Goal: Information Seeking & Learning: Understand process/instructions

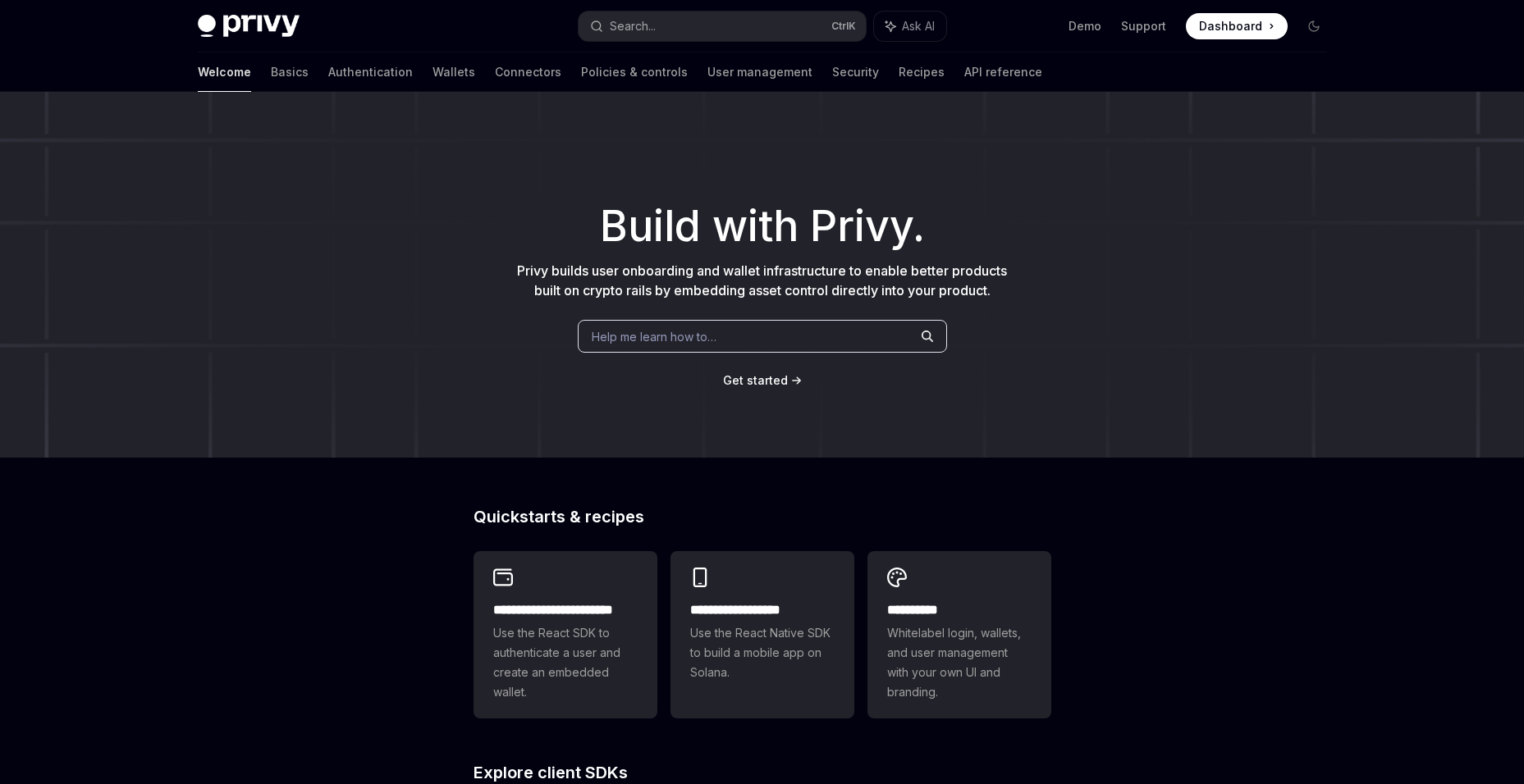
scroll to position [508, 0]
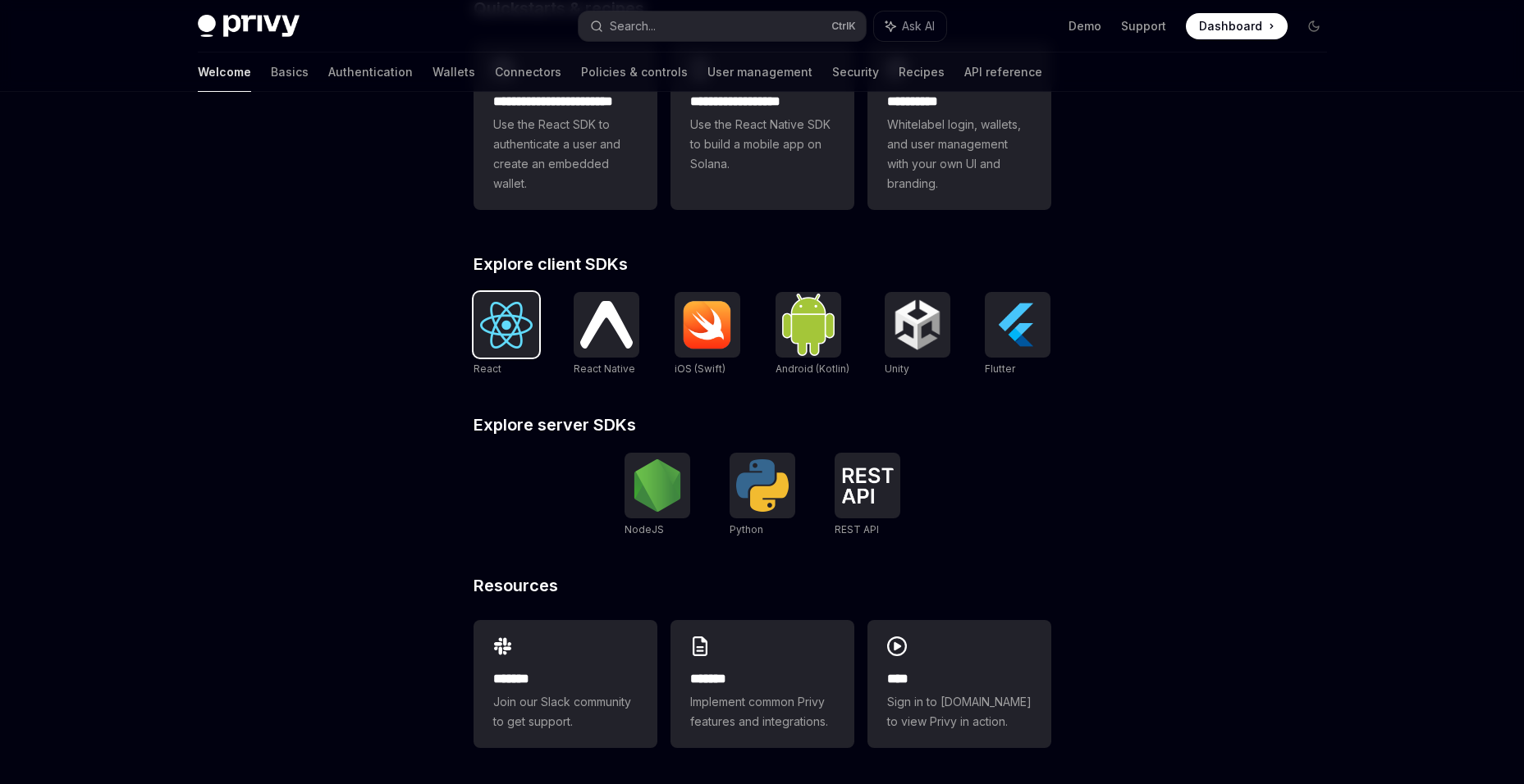
click at [518, 328] on img at bounding box center [506, 325] width 53 height 47
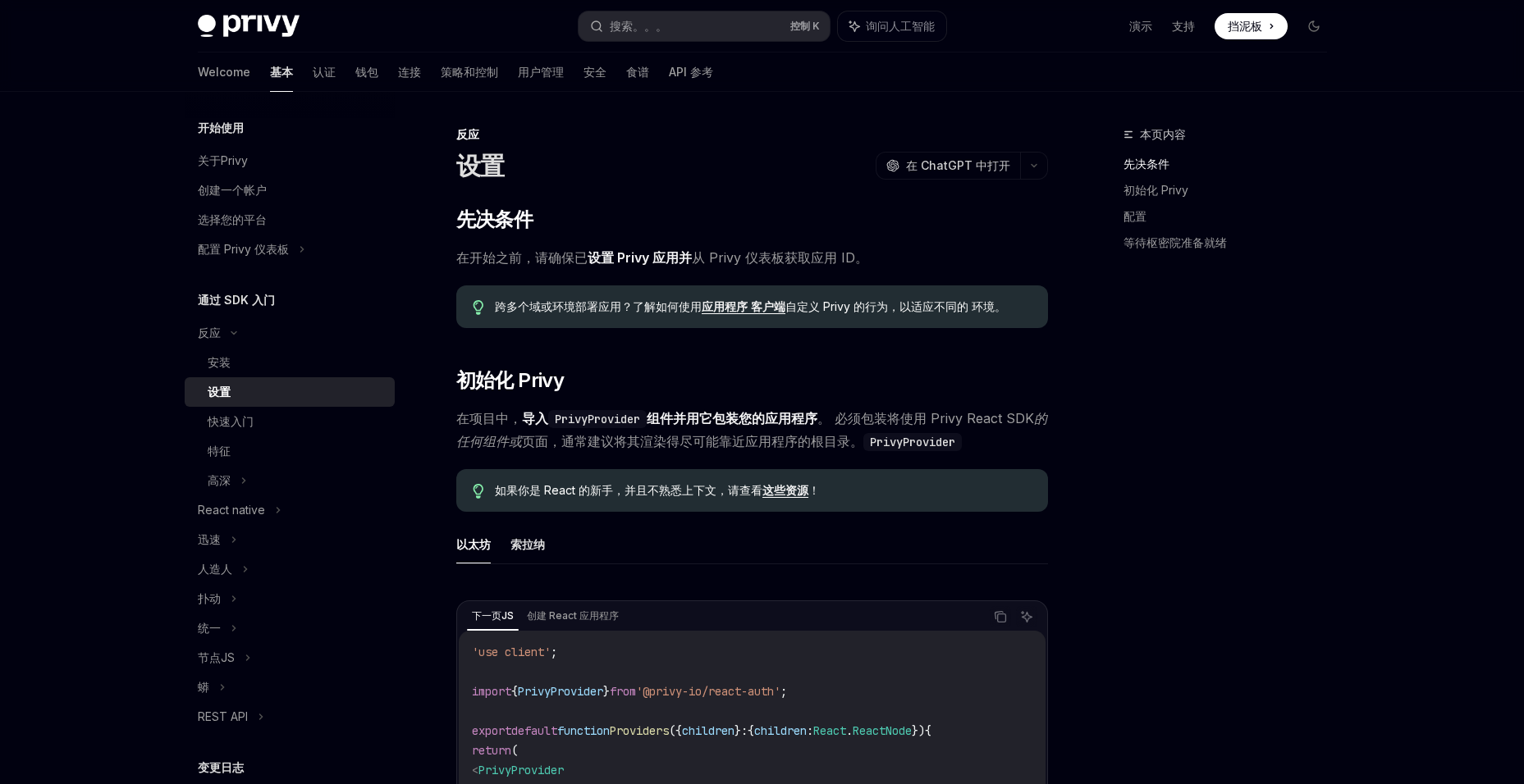
click at [278, 390] on div "设置" at bounding box center [296, 392] width 177 height 20
click at [261, 166] on div "关于Privy" at bounding box center [291, 161] width 187 height 20
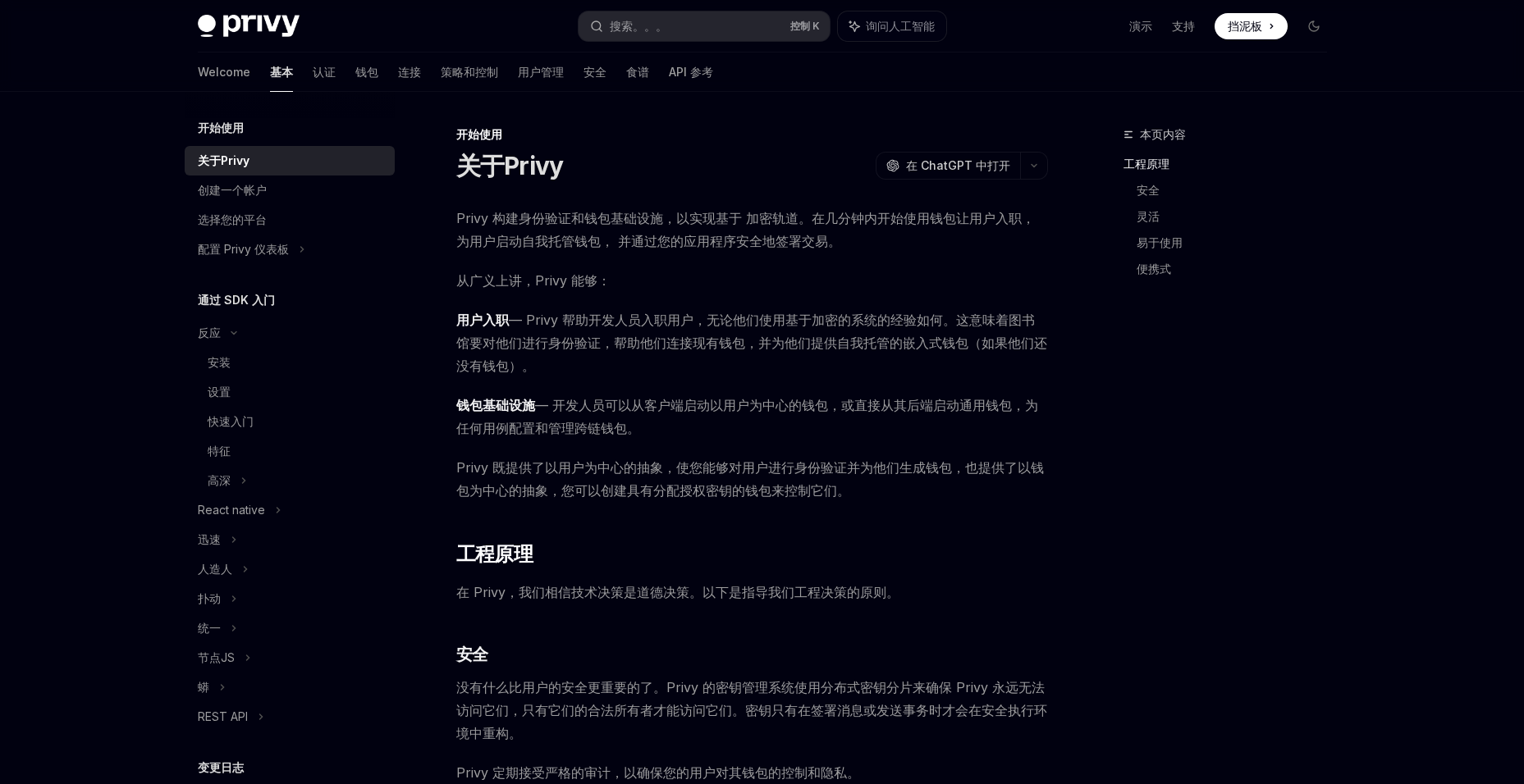
drag, startPoint x: 530, startPoint y: 321, endPoint x: 1028, endPoint y: 362, distance: 499.7
click at [1028, 362] on span "用户入职 — Privy 帮助开发人员入职用户，无论他们使用基于加密的系统的经验如何。这意味着图书馆要对他们进行身份验证，帮助他们连接现有钱包，并为他们提供自…" at bounding box center [752, 343] width 592 height 69
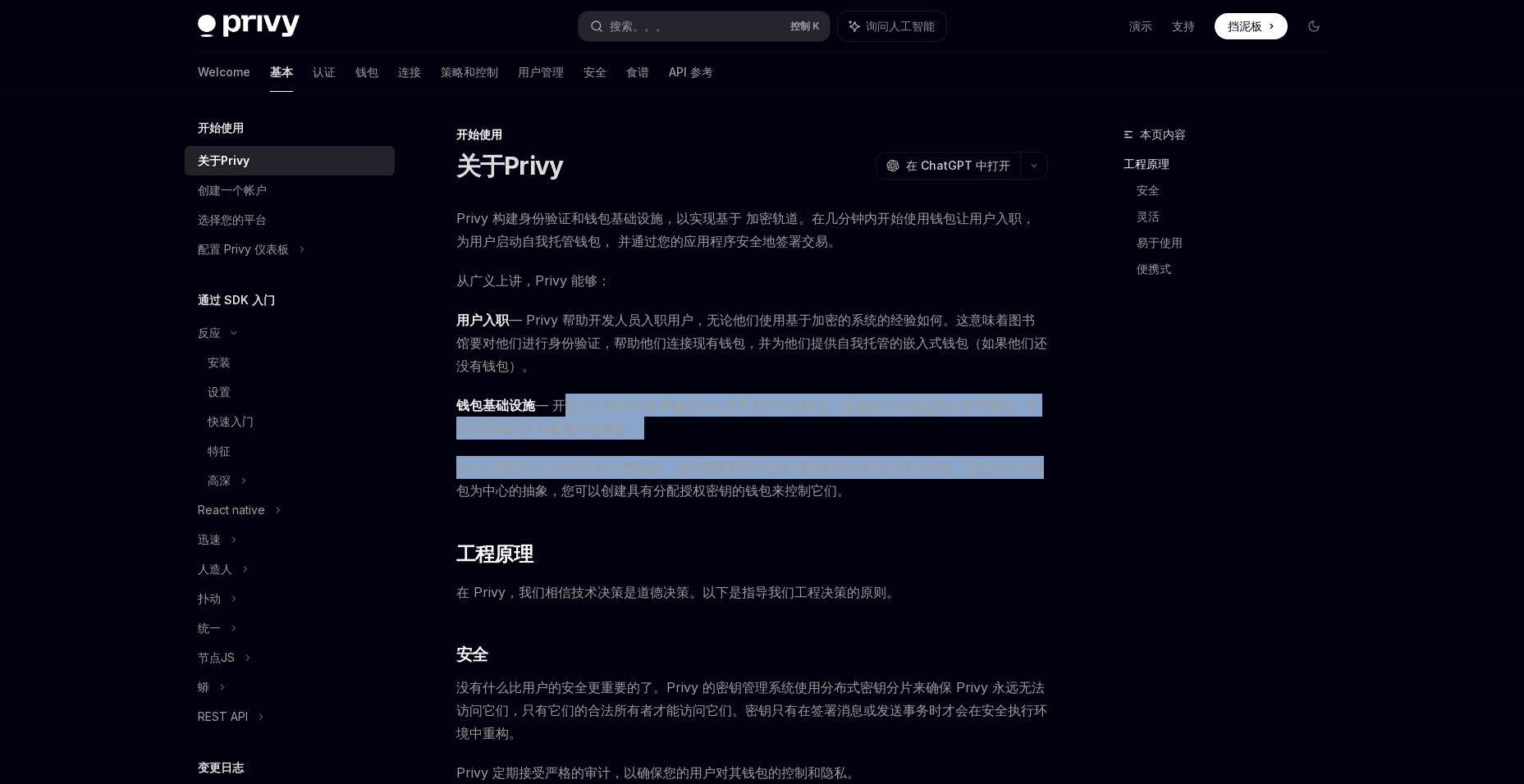
drag, startPoint x: 559, startPoint y: 402, endPoint x: 1058, endPoint y: 460, distance: 502.4
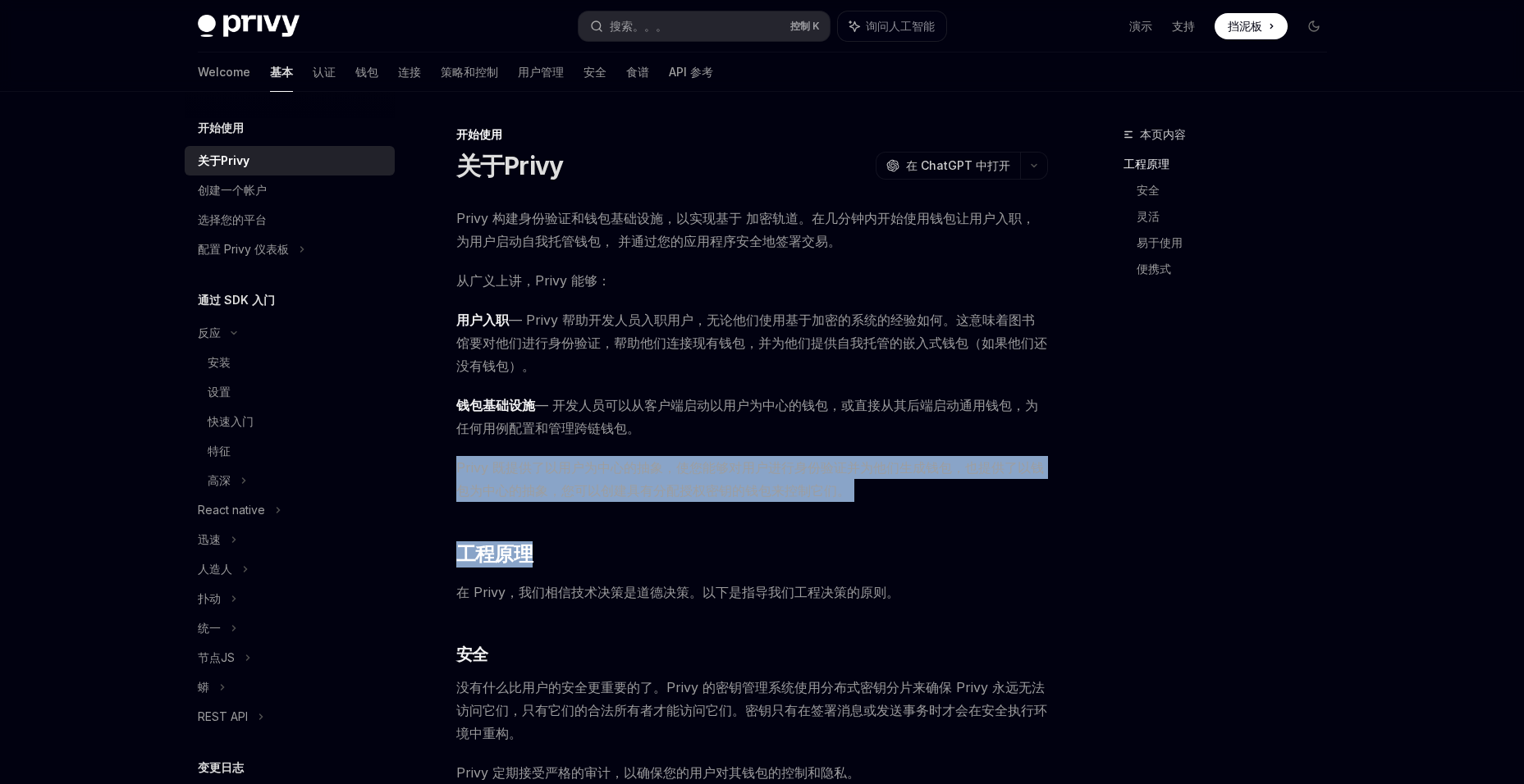
drag, startPoint x: 1058, startPoint y: 460, endPoint x: 453, endPoint y: 471, distance: 605.1
drag, startPoint x: 453, startPoint y: 471, endPoint x: 548, endPoint y: 507, distance: 101.6
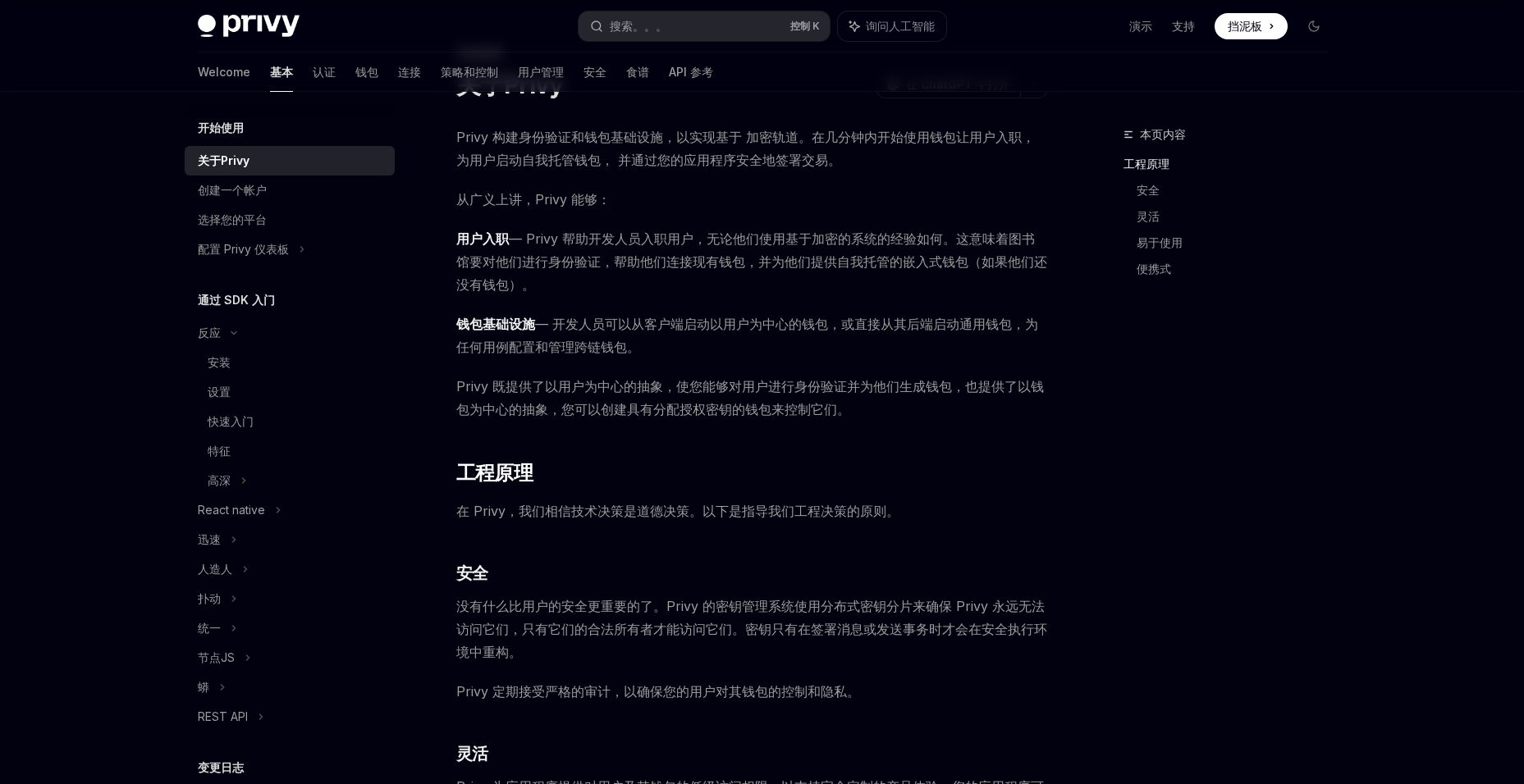
scroll to position [82, 0]
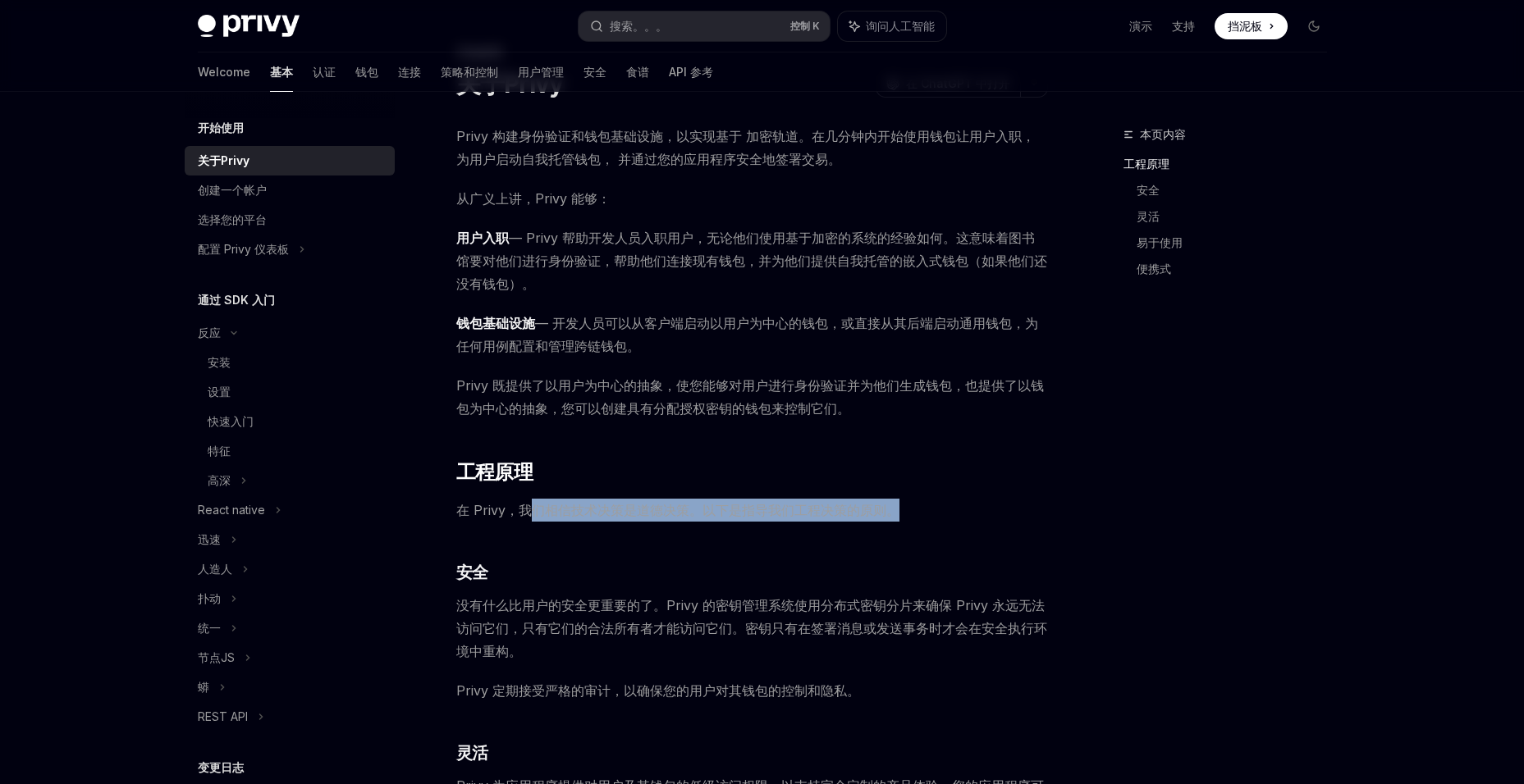
drag, startPoint x: 525, startPoint y: 516, endPoint x: 922, endPoint y: 518, distance: 397.0
click at [922, 518] on span "在 Privy，我们相信技术决策是道德决策。以下是指导我们工程决策的原则。" at bounding box center [752, 510] width 592 height 23
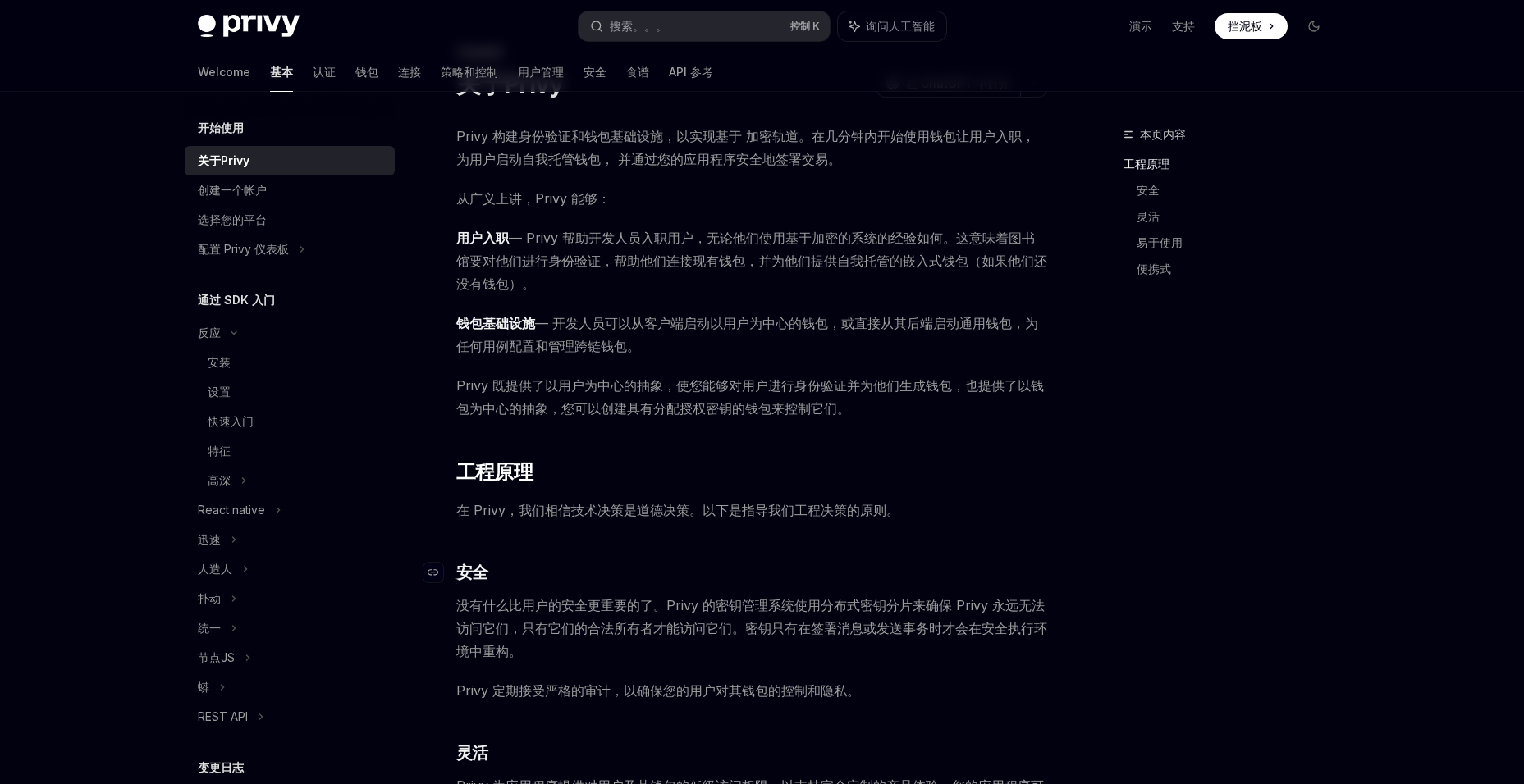
drag, startPoint x: 922, startPoint y: 518, endPoint x: 772, endPoint y: 566, distance: 157.5
click at [772, 566] on h3 "​ 安全" at bounding box center [752, 573] width 592 height 23
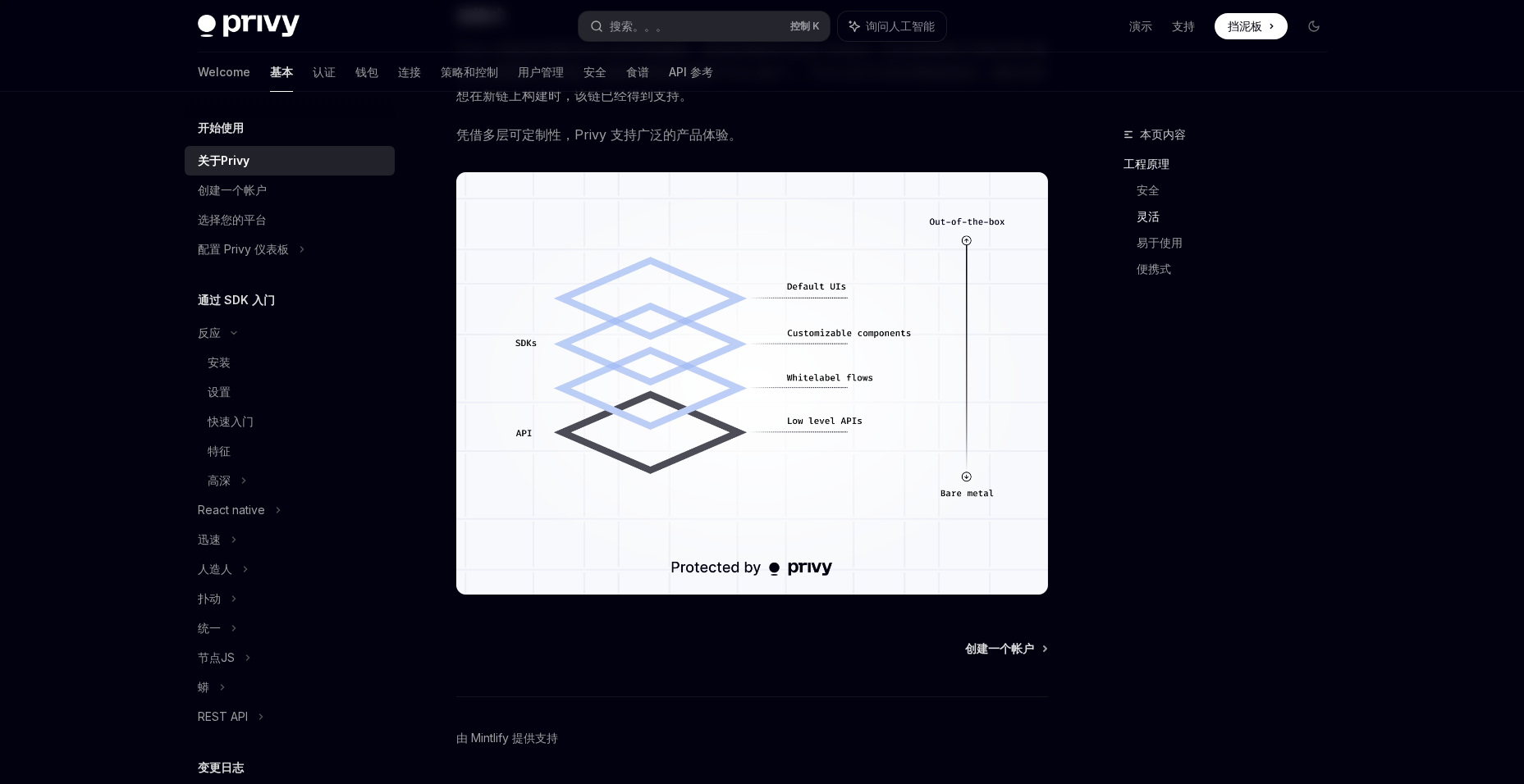
scroll to position [1109, 0]
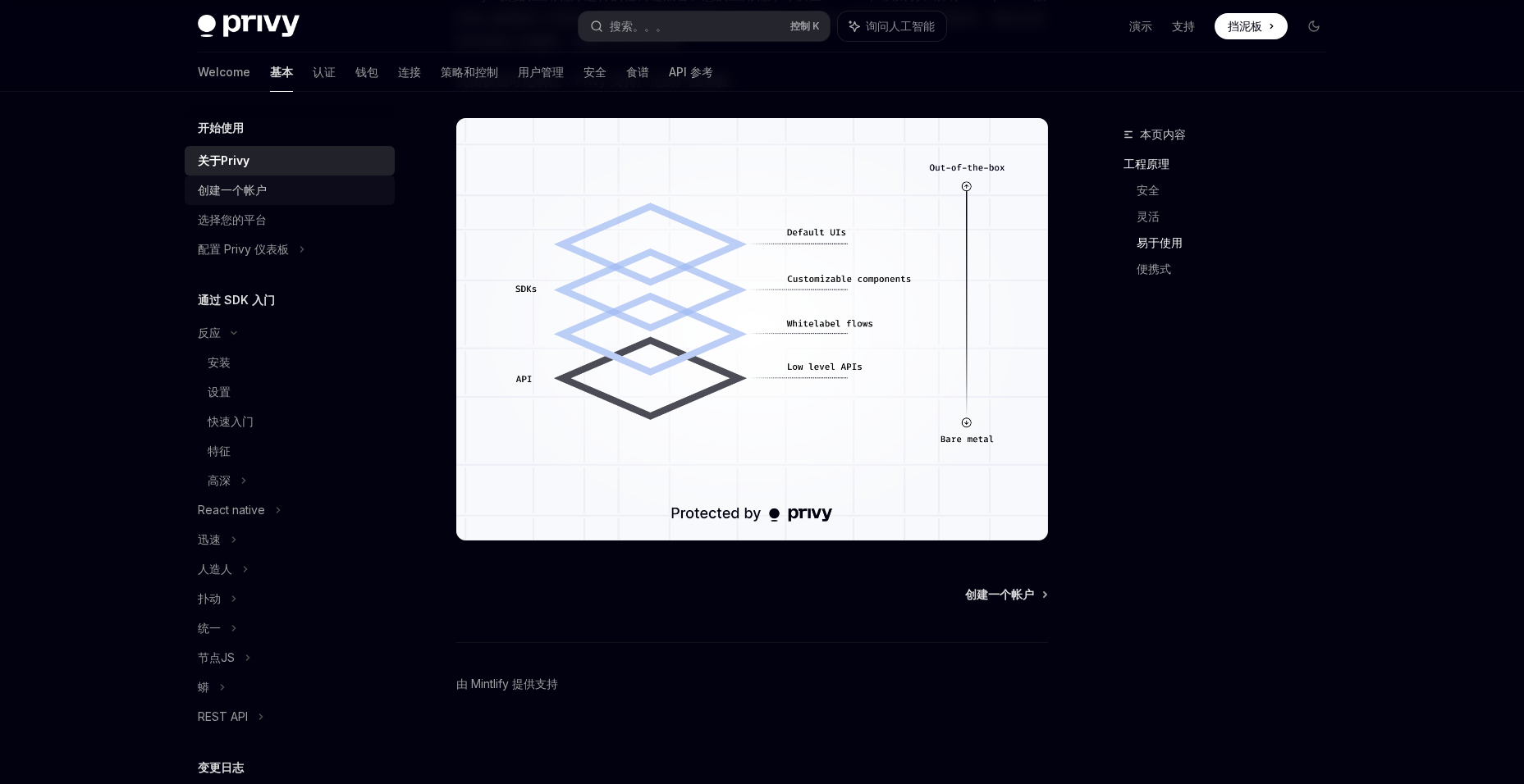
click at [257, 191] on div "创建一个帐户" at bounding box center [232, 191] width 69 height 20
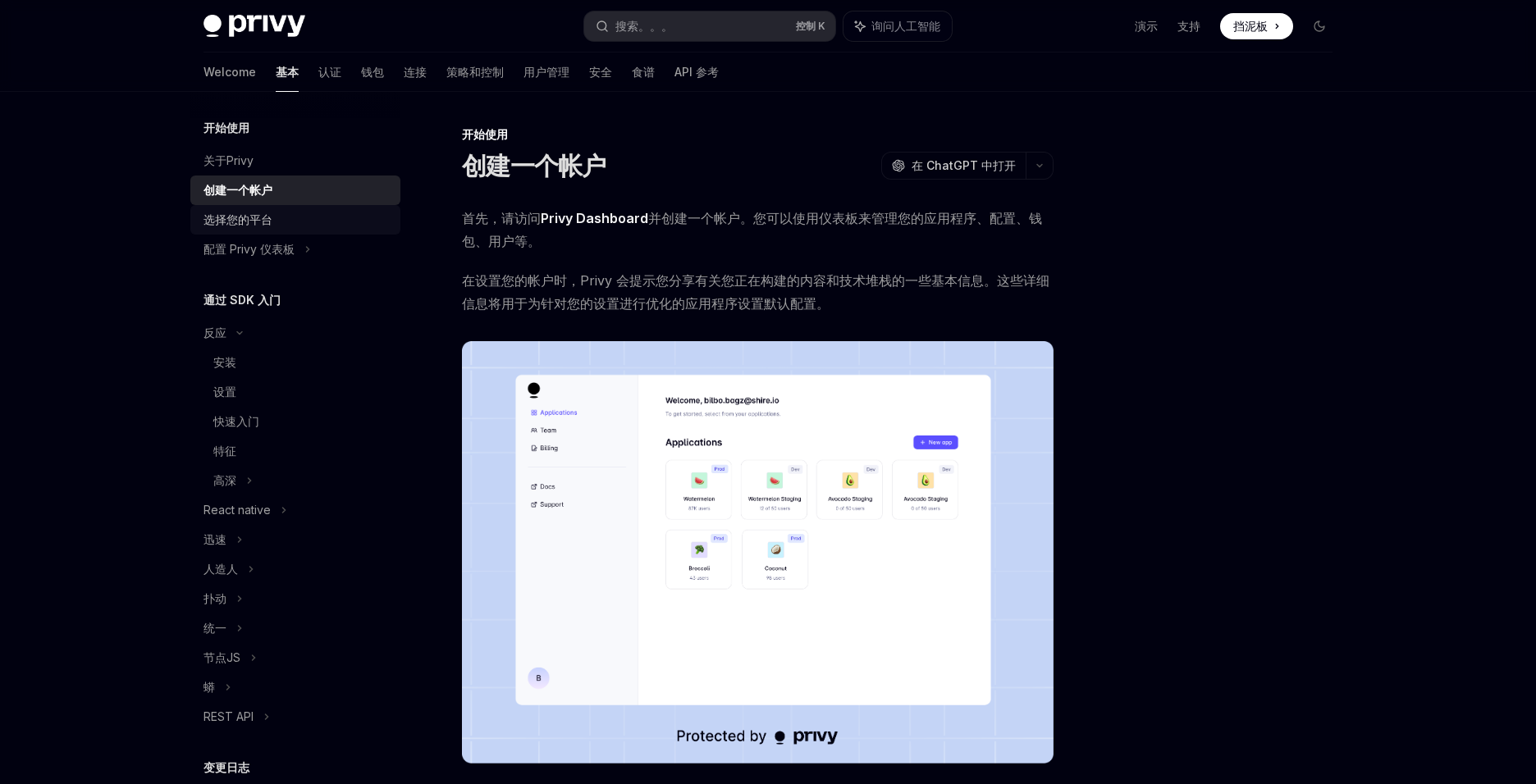
click at [260, 224] on div "选择您的平台" at bounding box center [237, 220] width 69 height 20
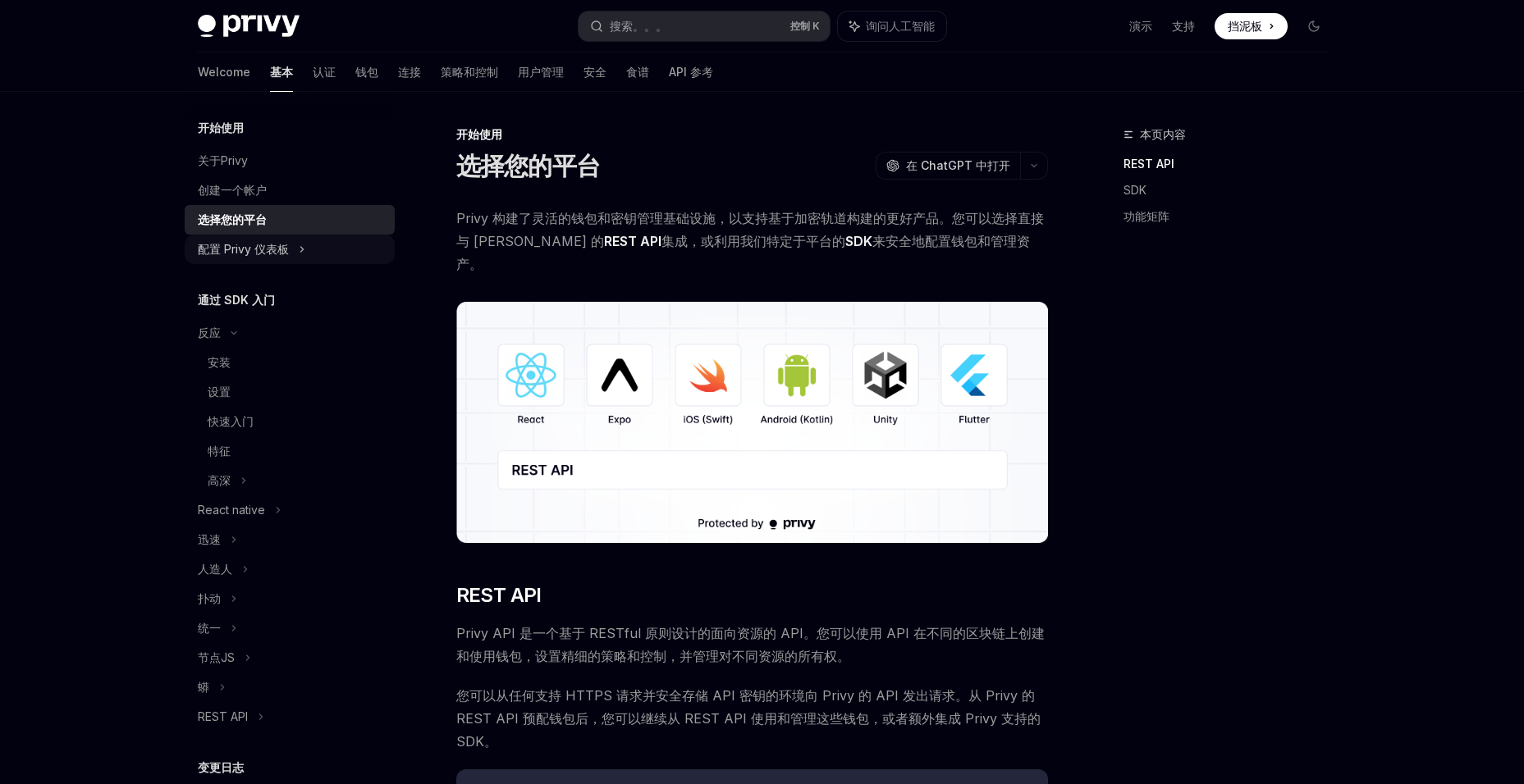
click at [274, 250] on div "配置 Privy 仪表板" at bounding box center [244, 250] width 91 height 20
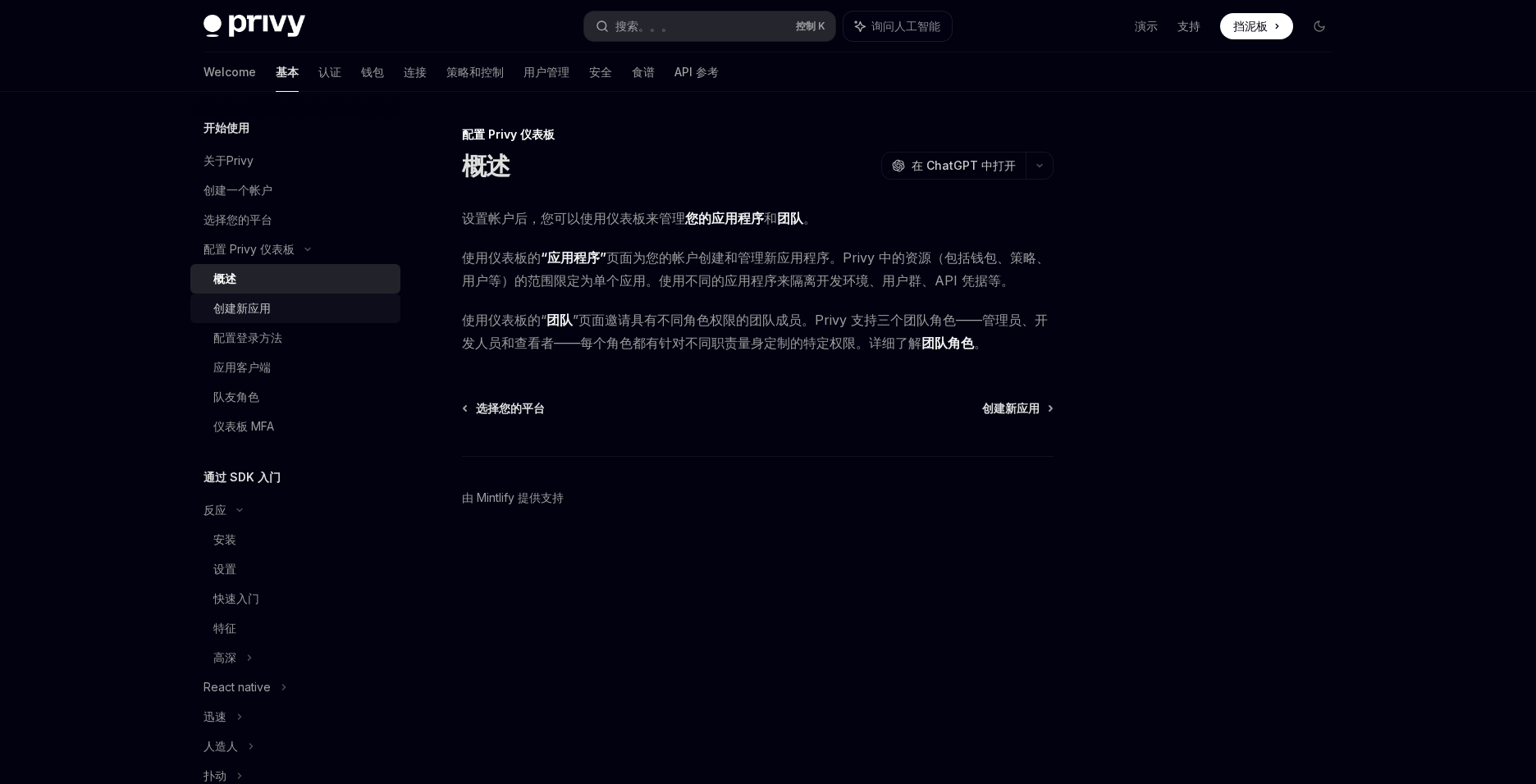
click at [311, 311] on div "创建新应用" at bounding box center [302, 309] width 177 height 20
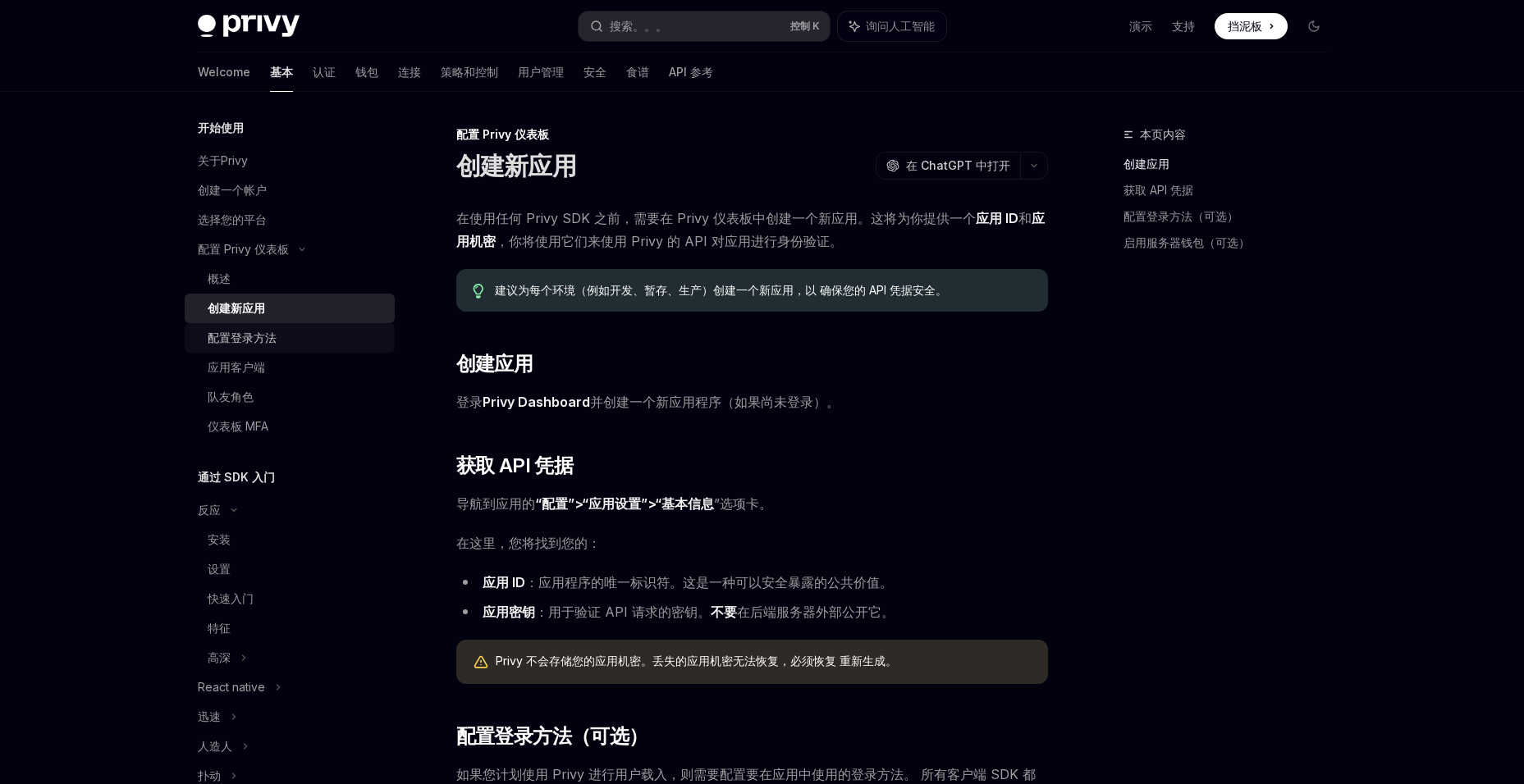
click at [304, 340] on div "配置登录方法" at bounding box center [296, 338] width 177 height 20
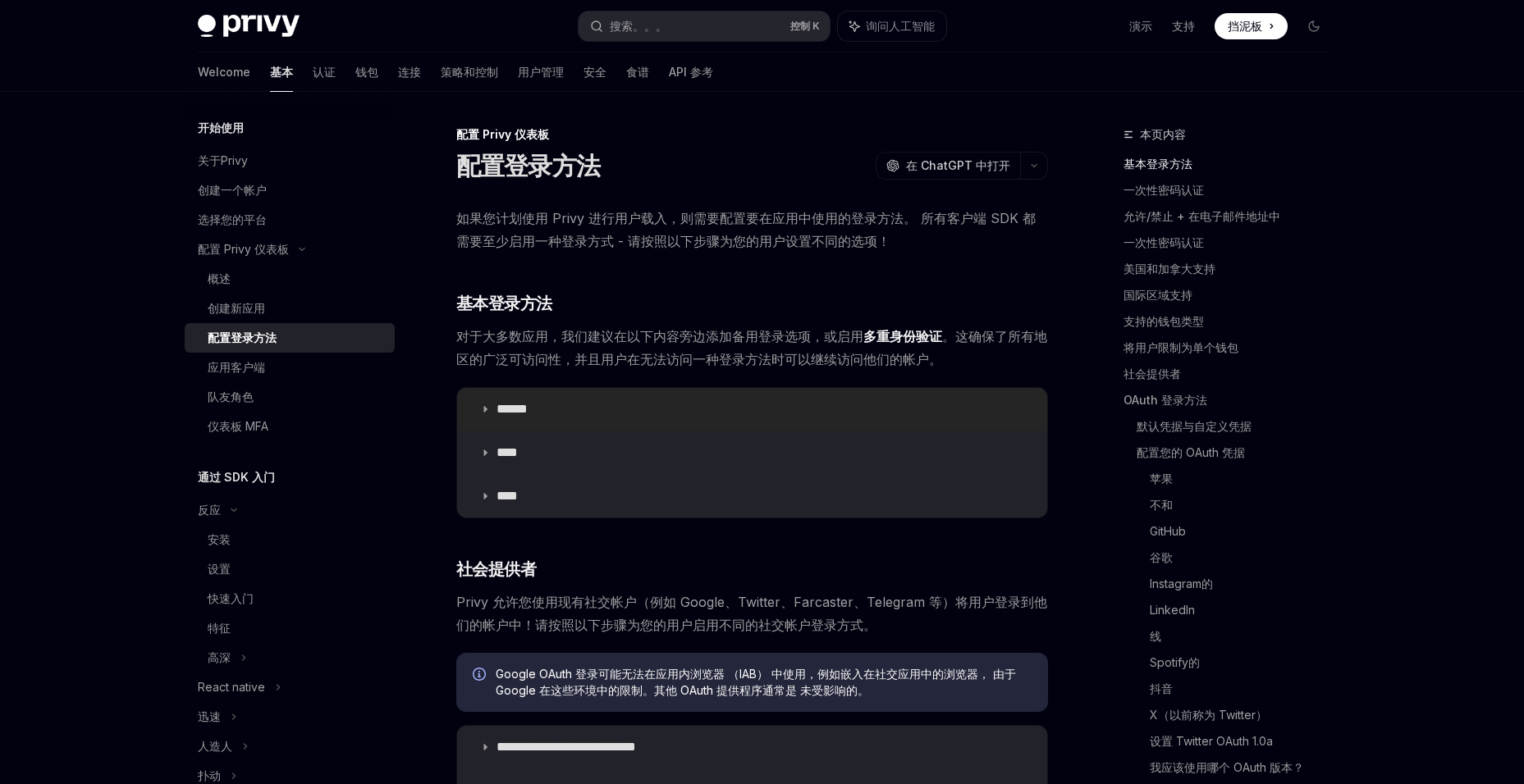
click at [535, 401] on p "******" at bounding box center [536, 409] width 79 height 16
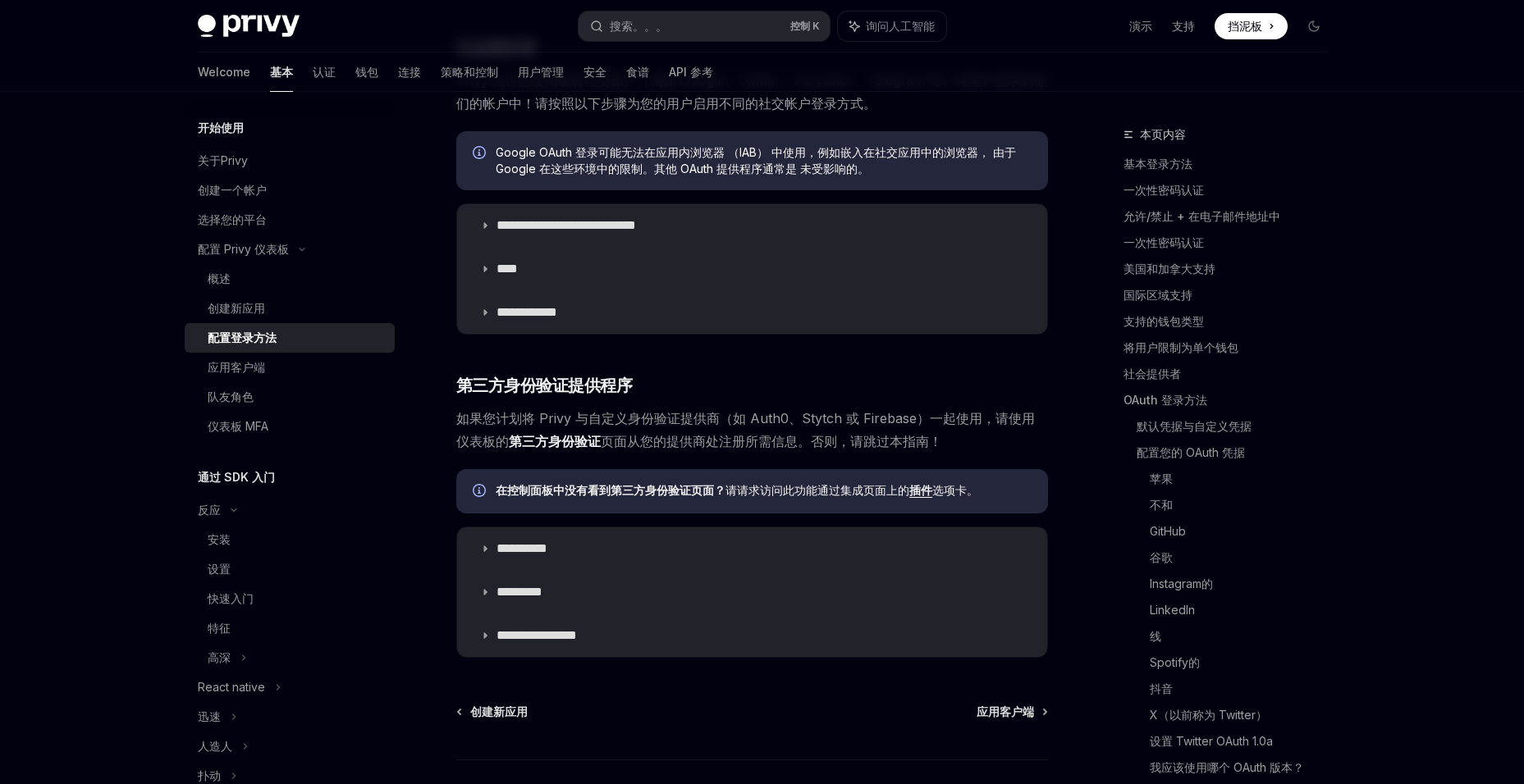
scroll to position [821, 0]
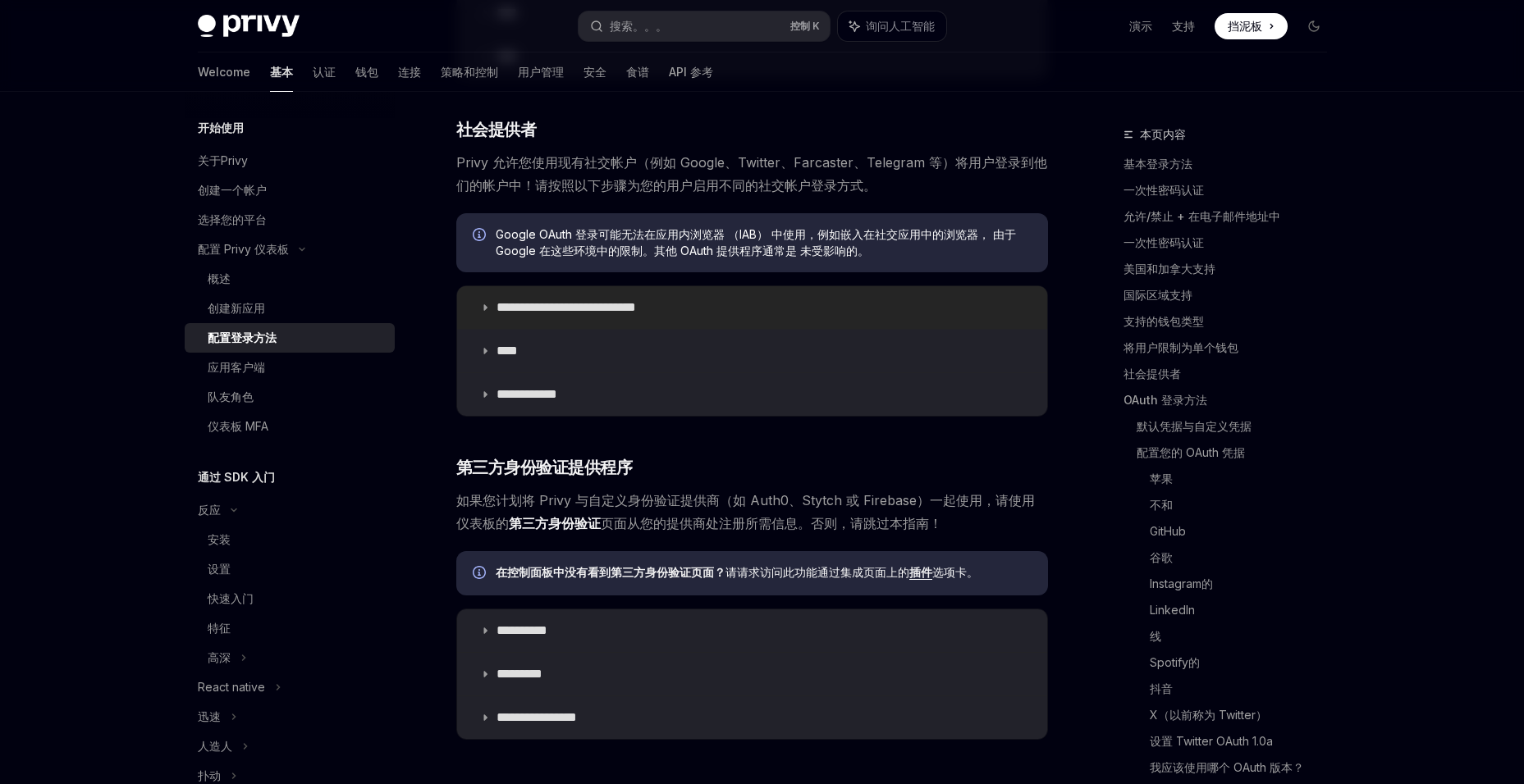
click at [557, 311] on p "**********" at bounding box center [617, 308] width 240 height 16
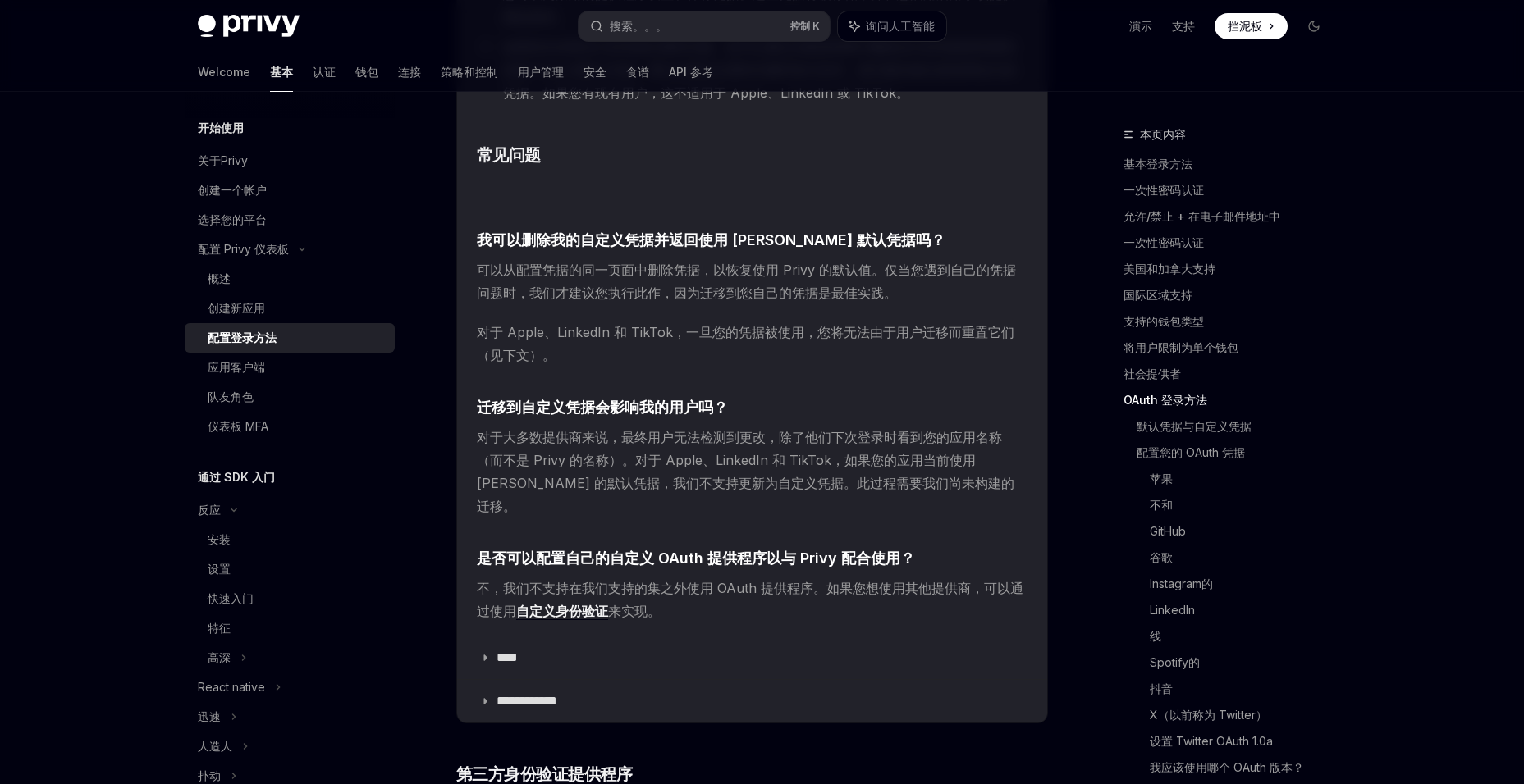
scroll to position [2904, 0]
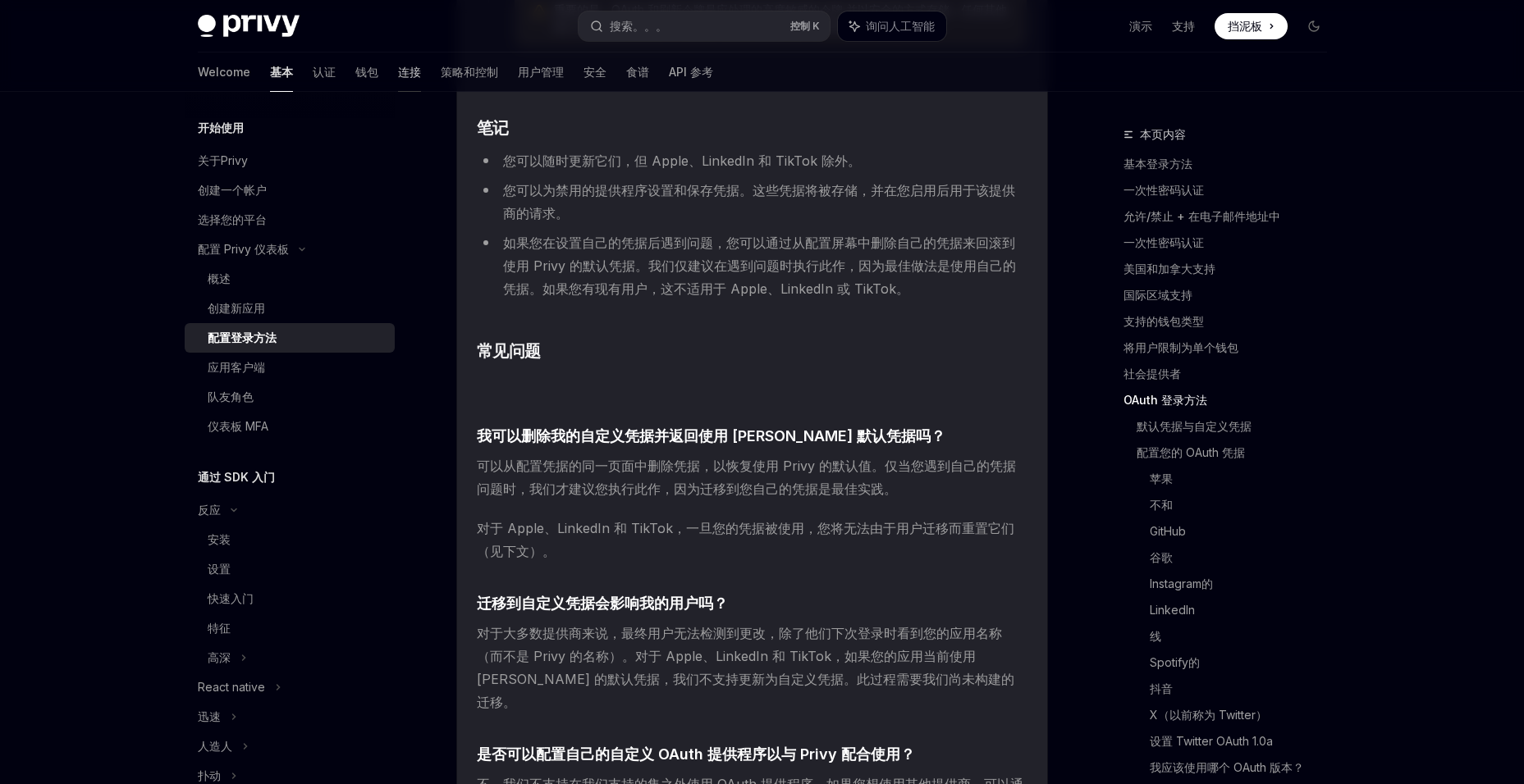
click at [398, 64] on font "连接" at bounding box center [410, 72] width 23 height 16
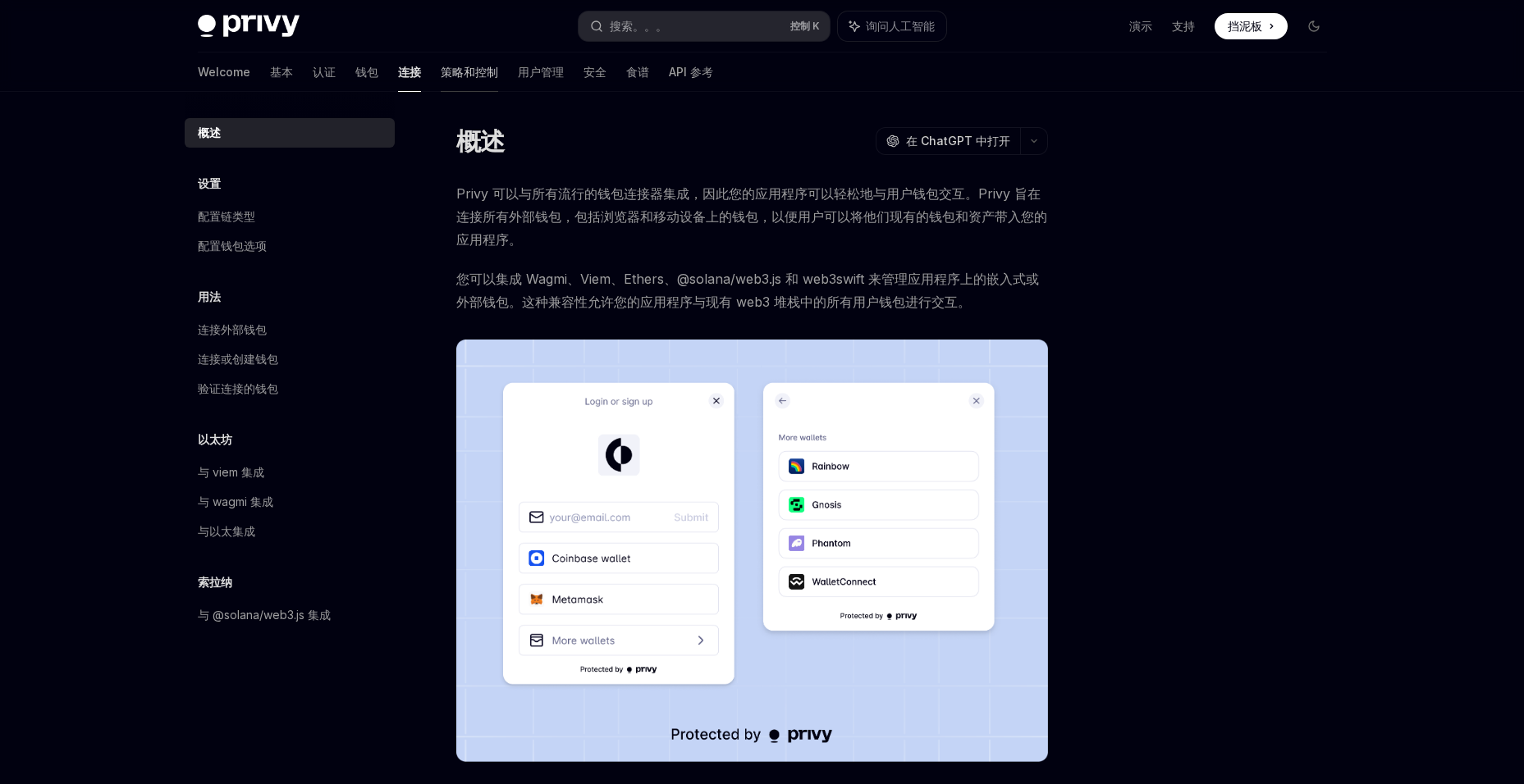
click at [441, 63] on link "策略和控制" at bounding box center [469, 72] width 57 height 39
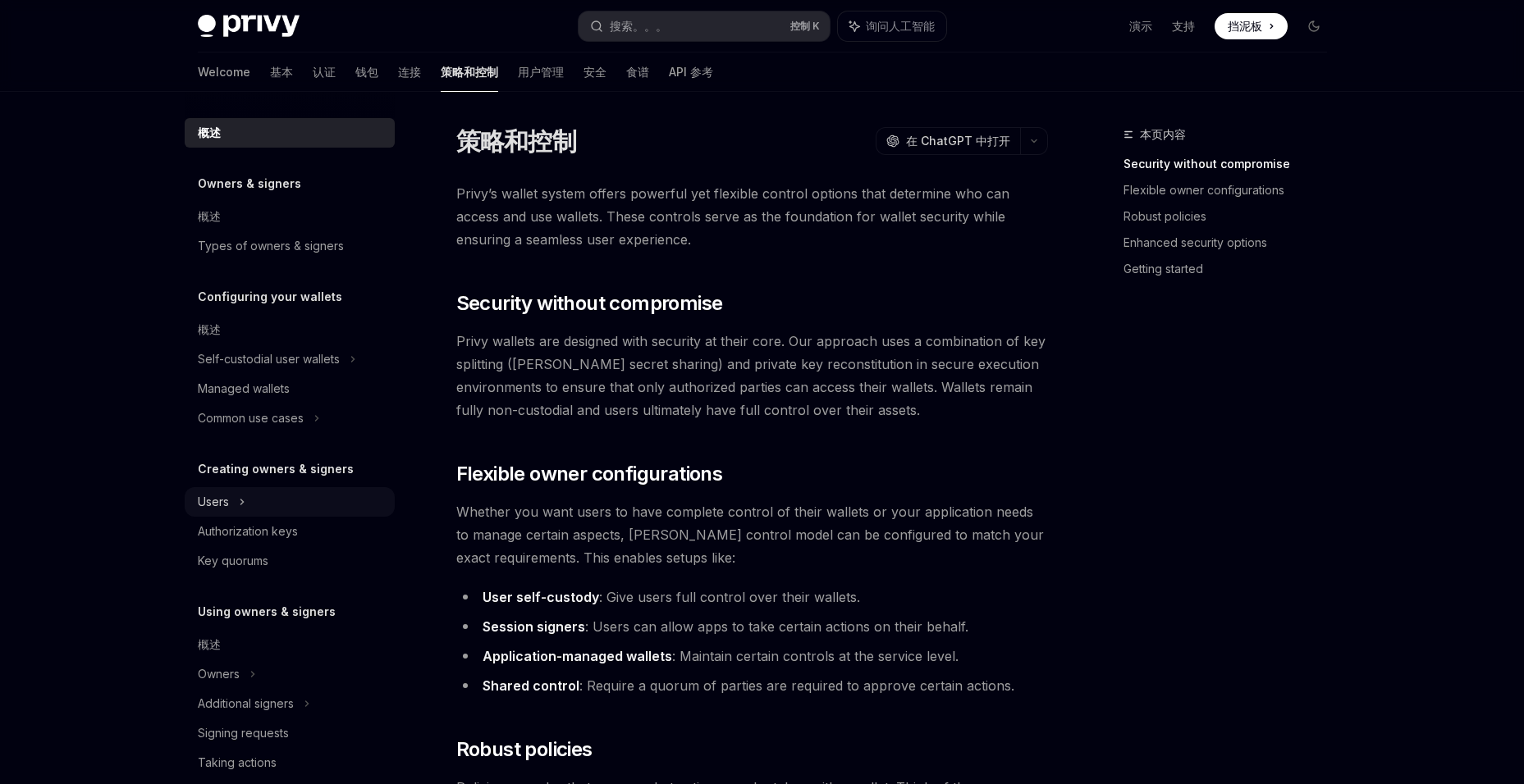
scroll to position [371, 0]
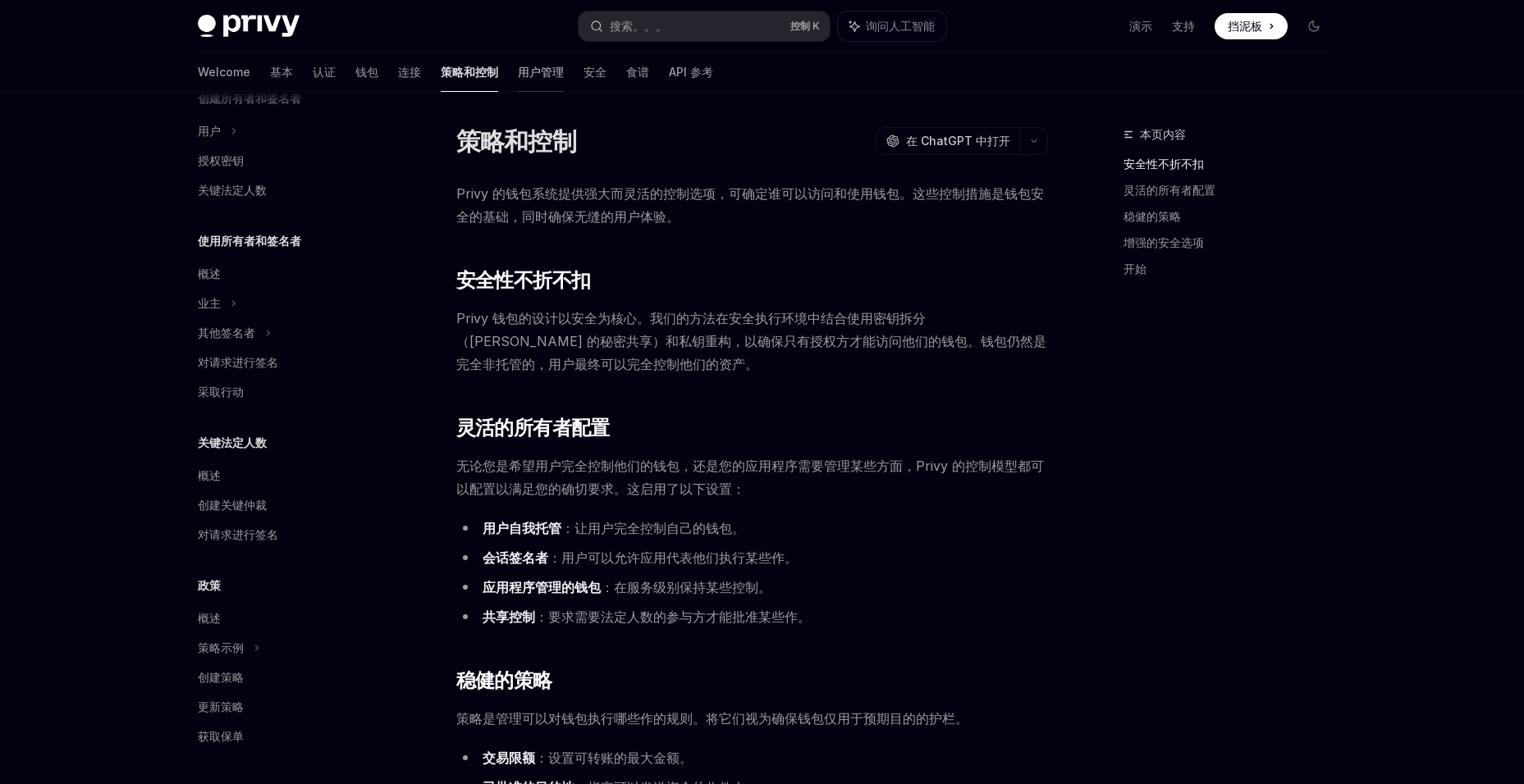
click at [518, 77] on font "用户管理" at bounding box center [540, 72] width 46 height 16
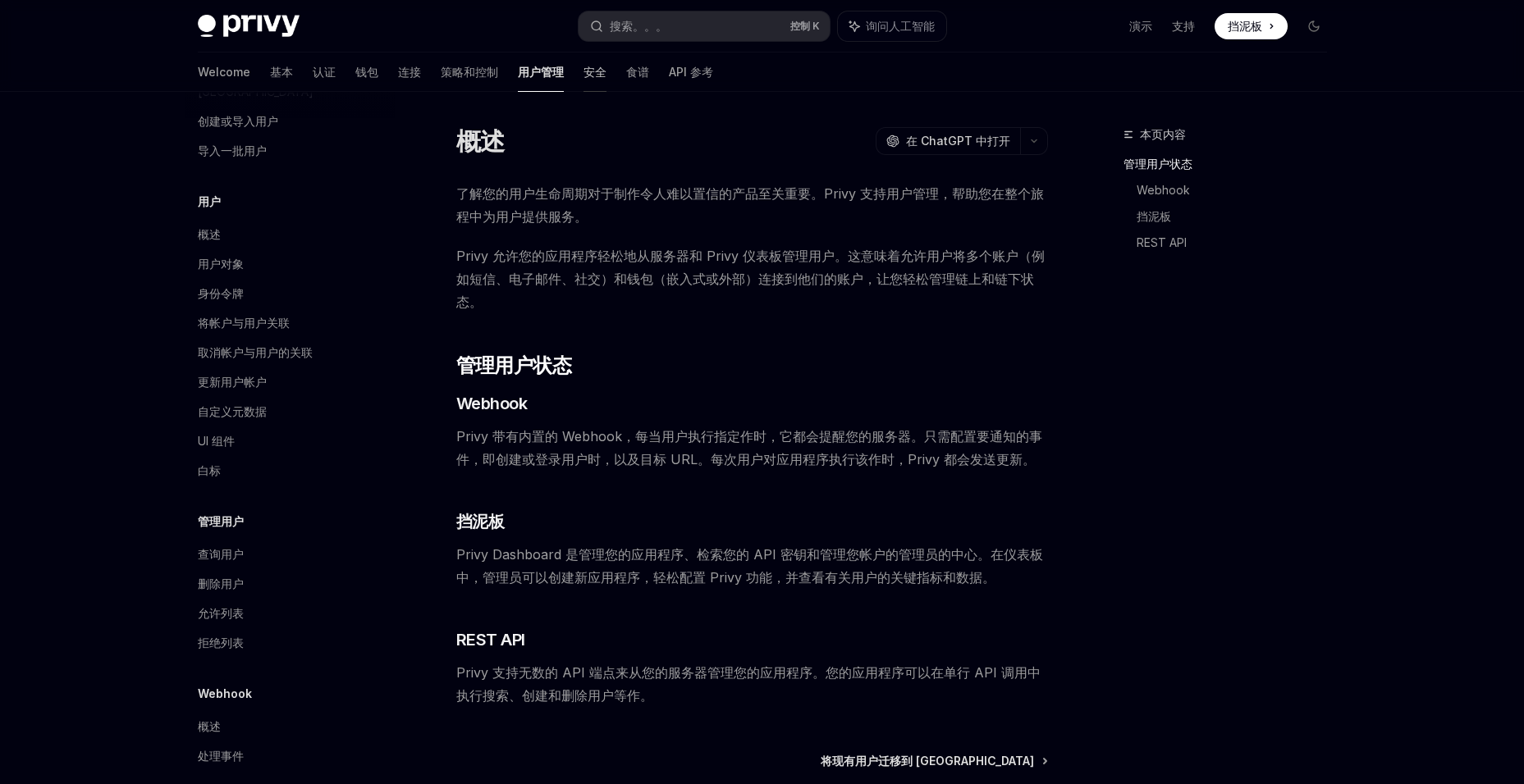
click at [584, 65] on font "安全" at bounding box center [595, 72] width 23 height 16
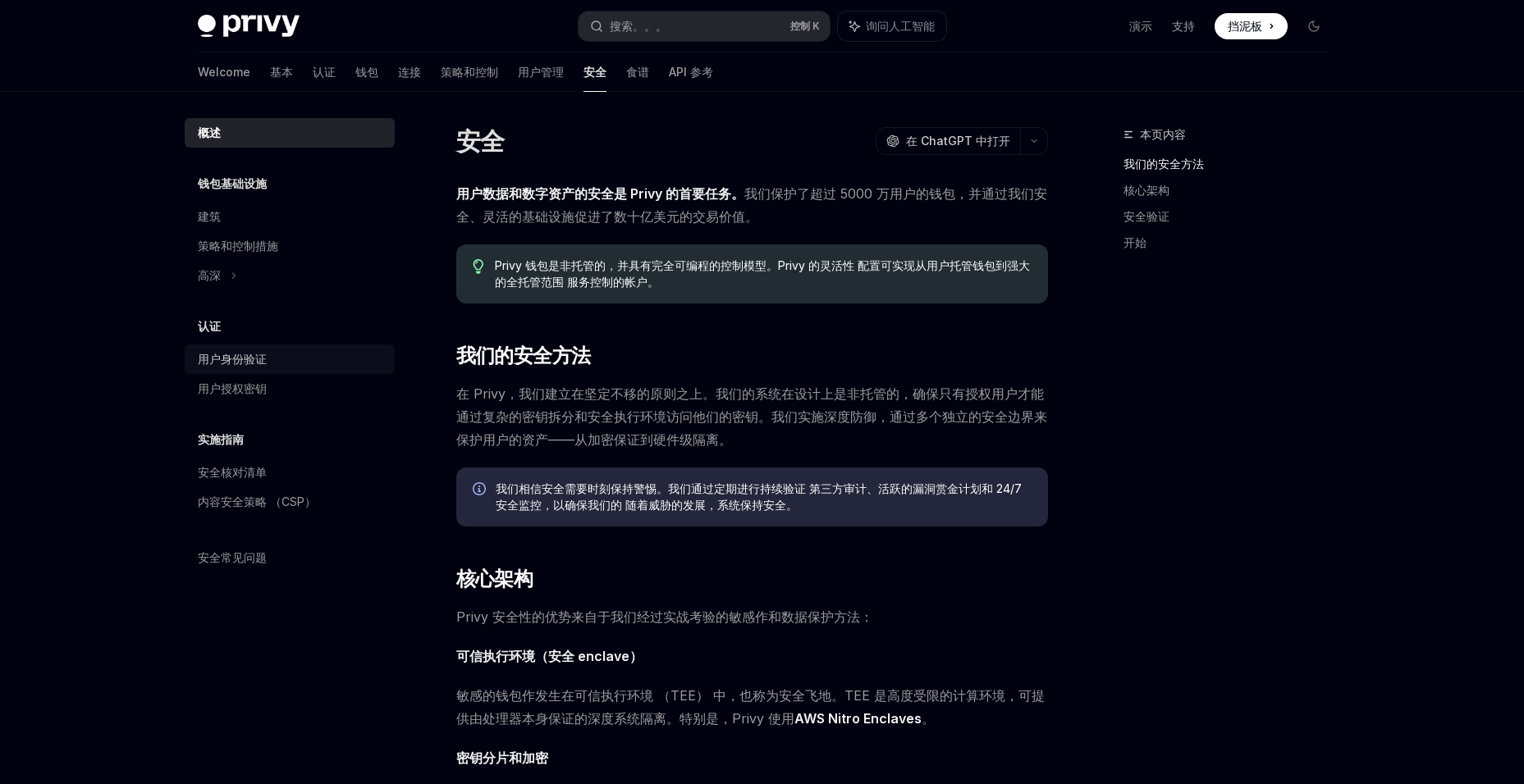
click at [281, 370] on link "用户身份验证" at bounding box center [289, 359] width 210 height 30
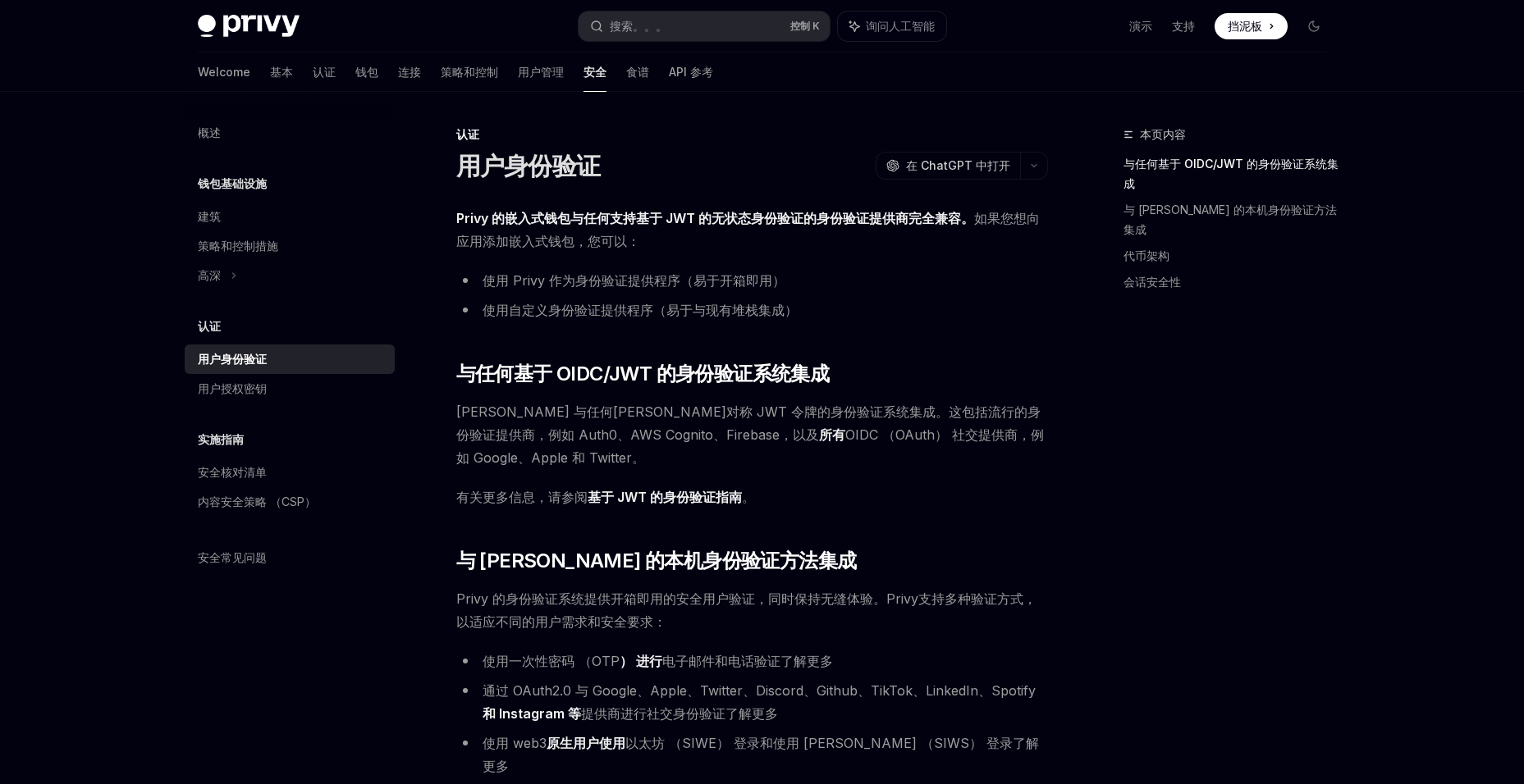
click at [552, 48] on div "Privy Docs 主页 搜索。。。 控制 K 询问人工智能 演示 支持 Dashboard 挡泥板 Search..." at bounding box center [762, 26] width 1129 height 53
click at [398, 59] on link "连接" at bounding box center [410, 72] width 23 height 39
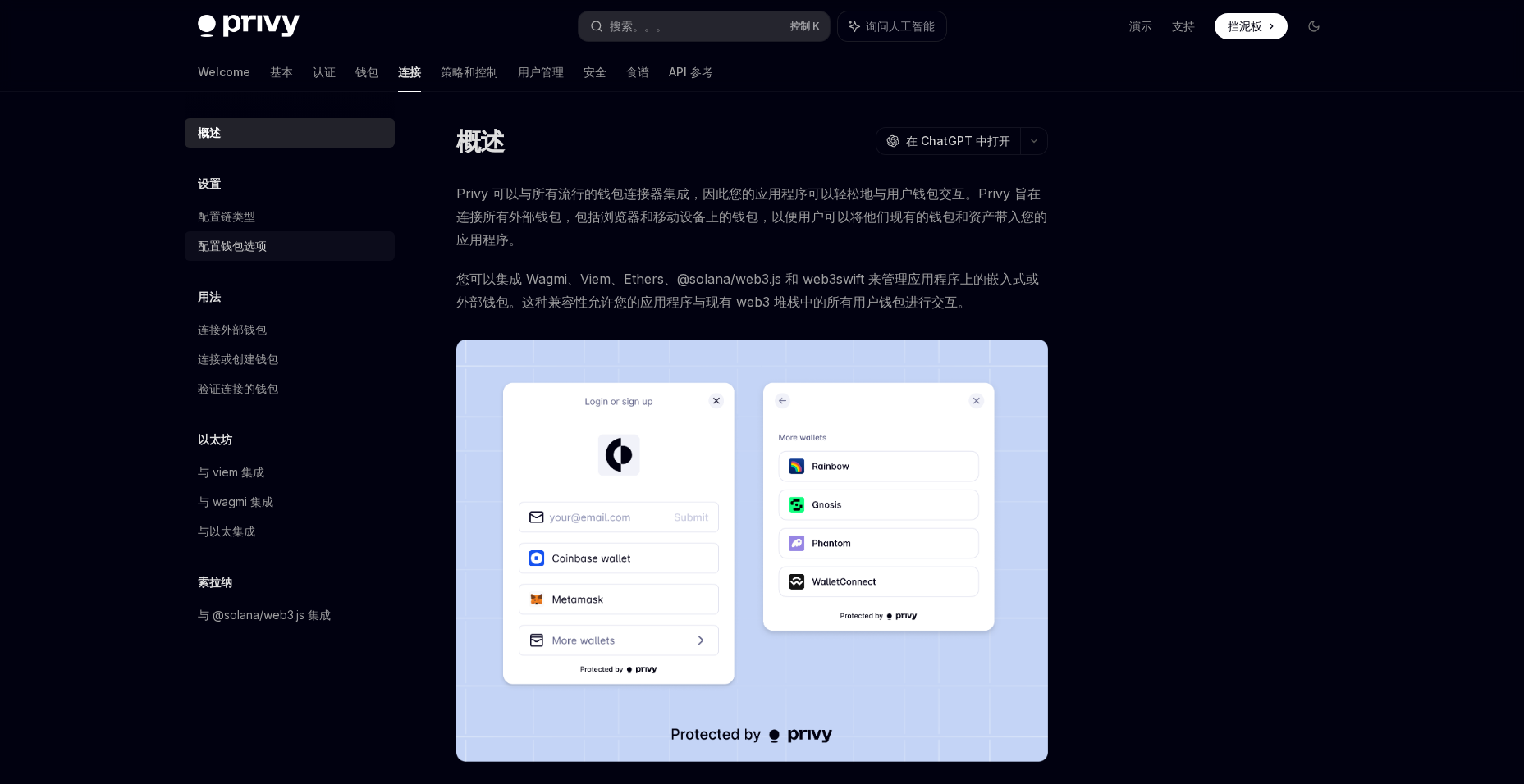
click at [246, 251] on div "配置钱包选项" at bounding box center [232, 246] width 69 height 20
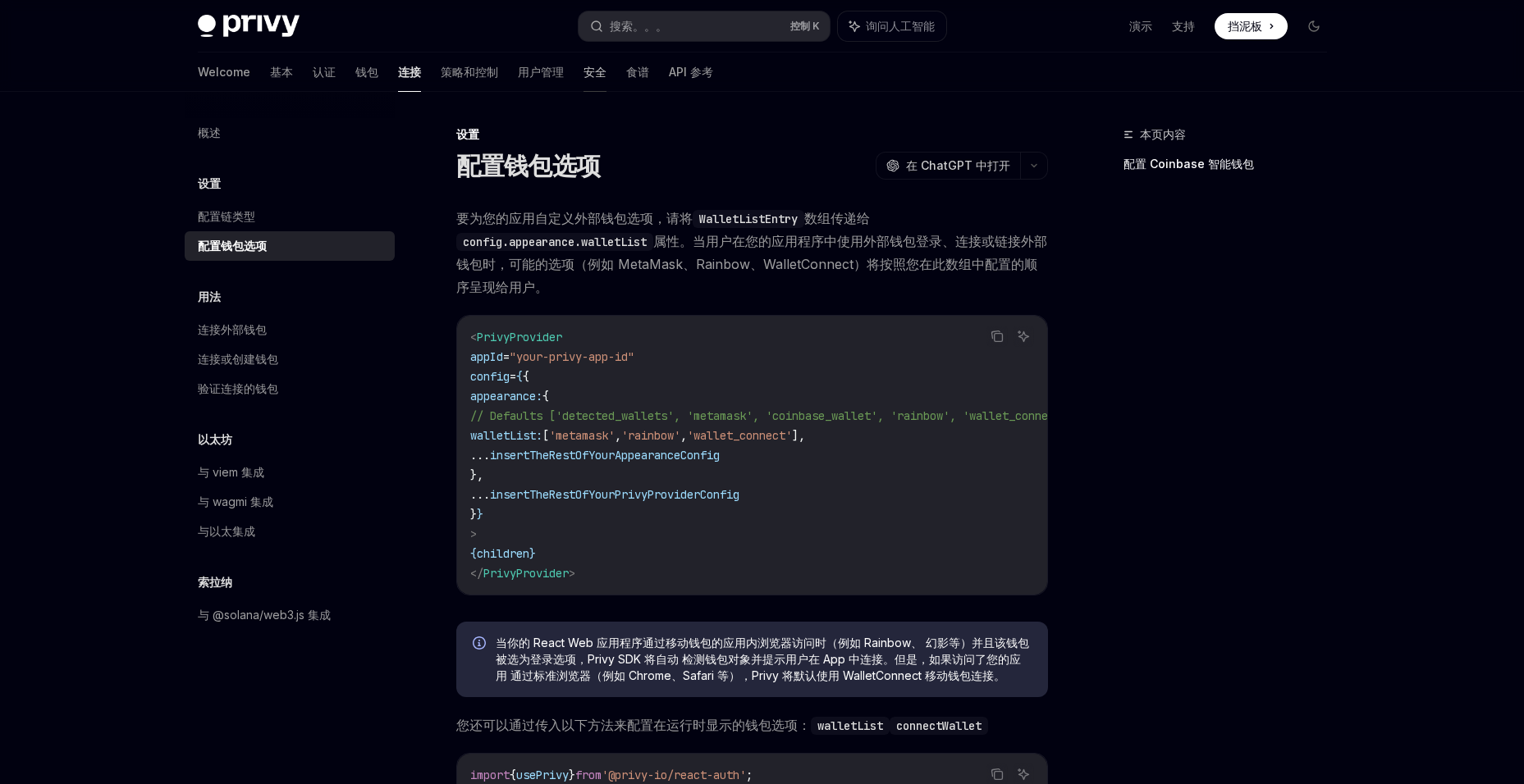
click at [584, 64] on font "安全" at bounding box center [595, 72] width 23 height 16
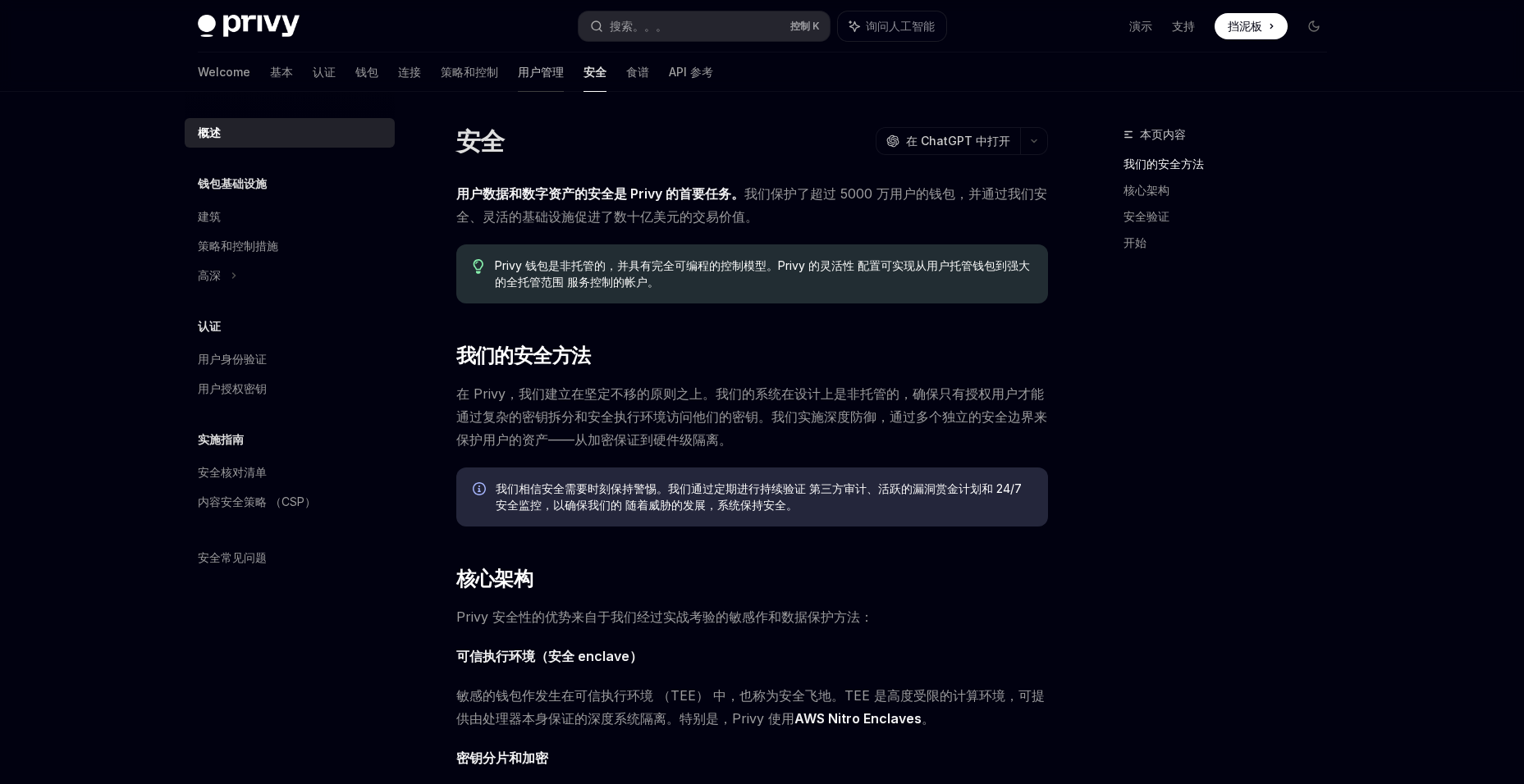
click at [518, 71] on font "用户管理" at bounding box center [540, 72] width 46 height 16
type textarea "*"
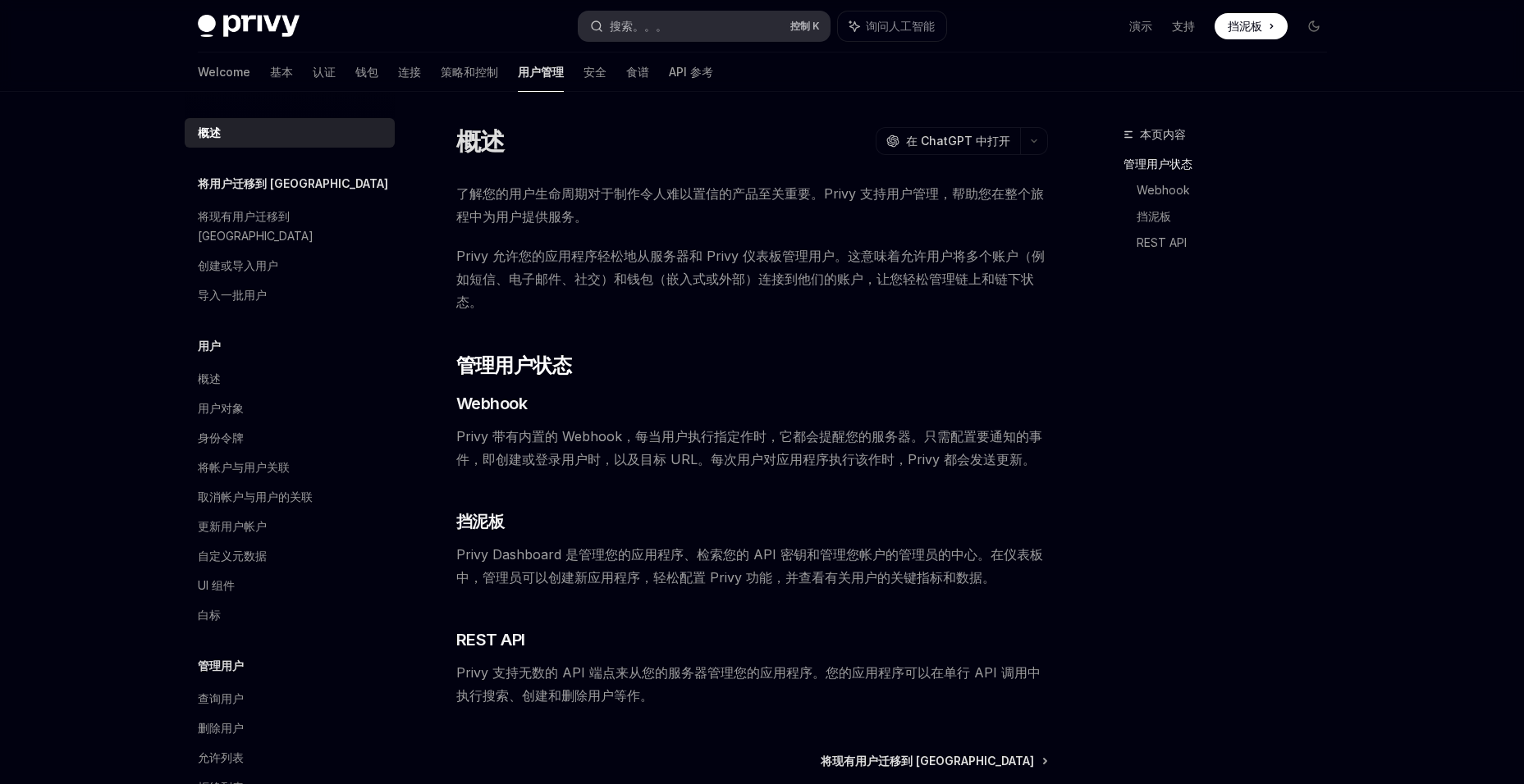
click at [663, 31] on button "搜索。。。 控制 K" at bounding box center [704, 26] width 252 height 30
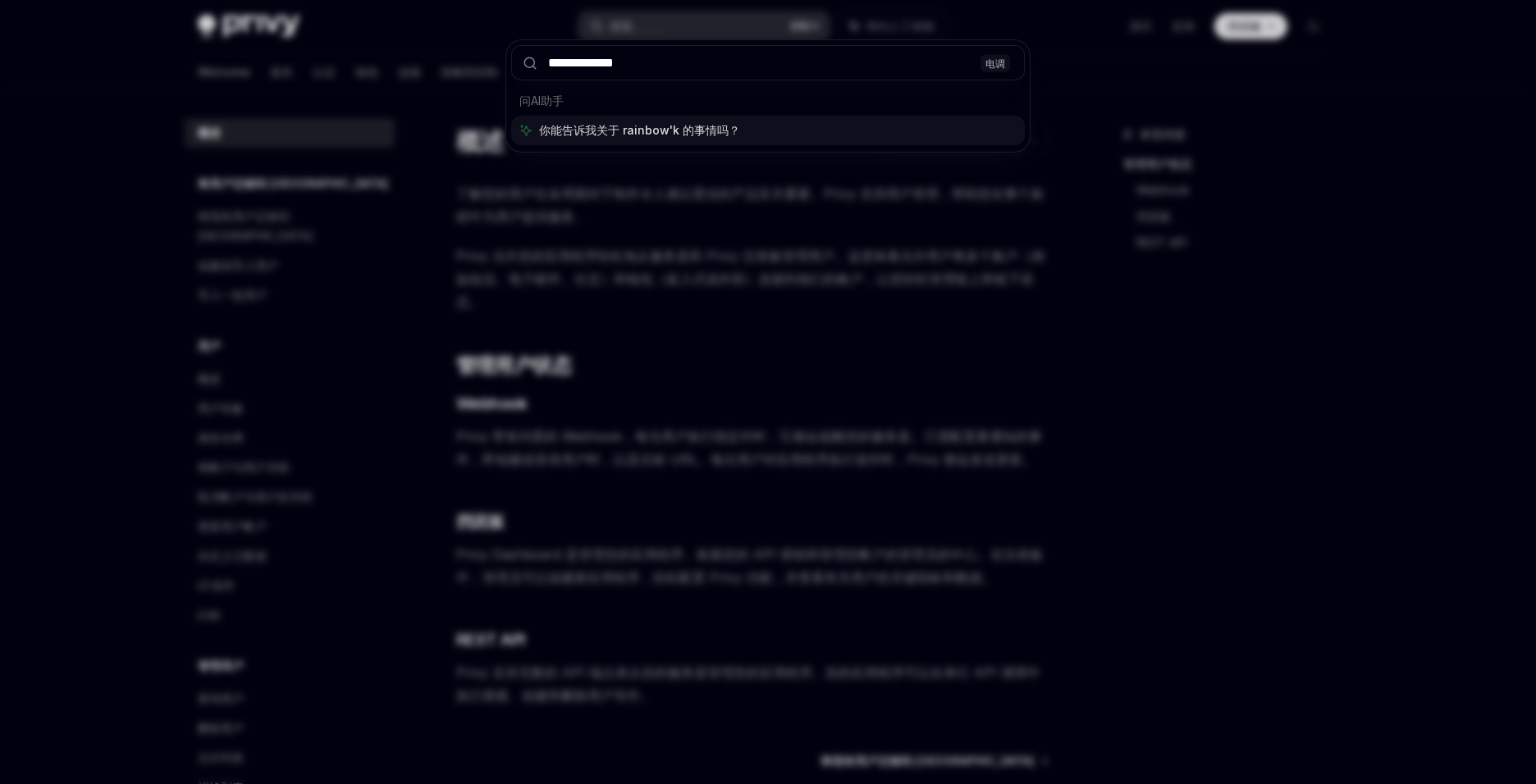
type input "**********"
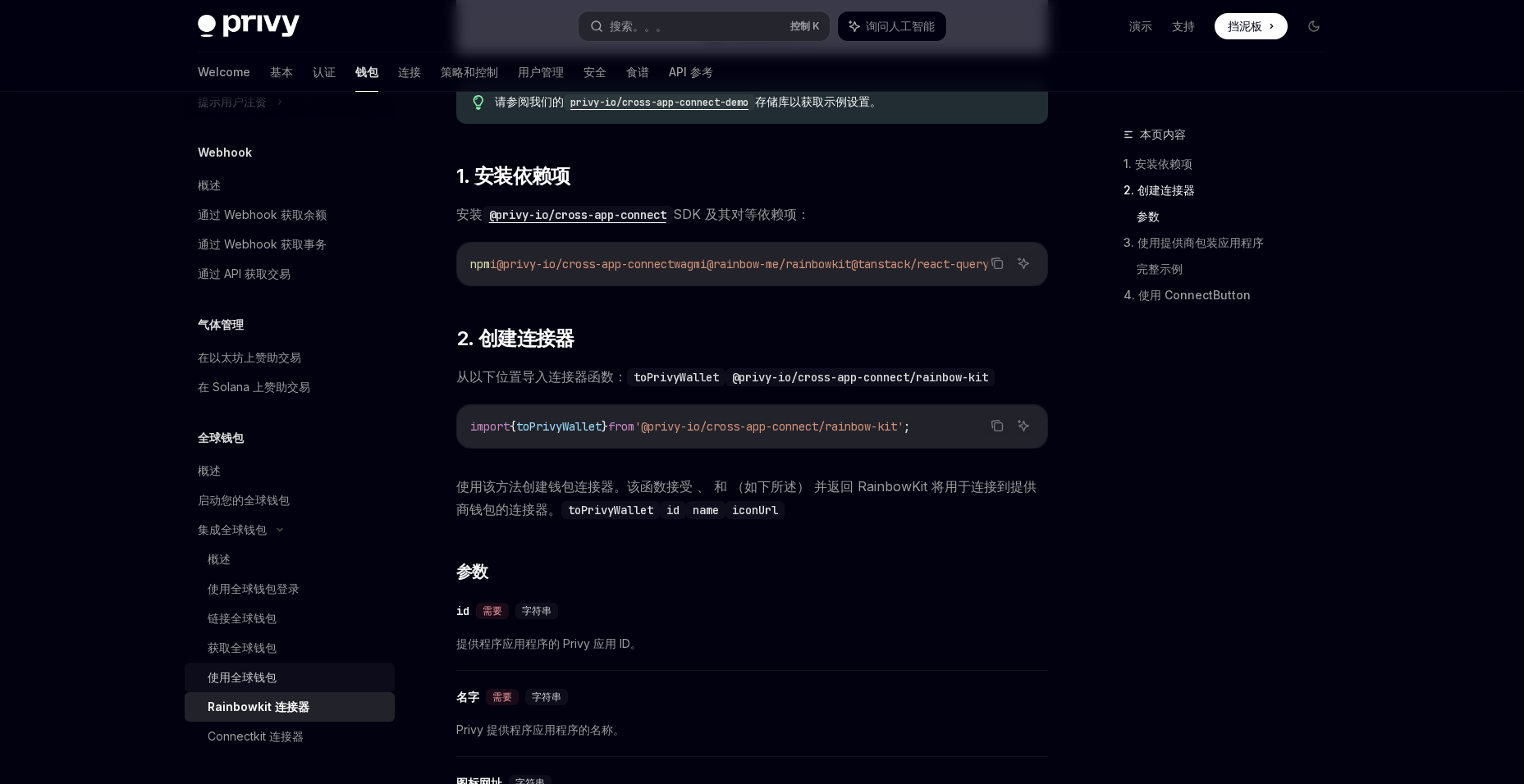
scroll to position [994, 0]
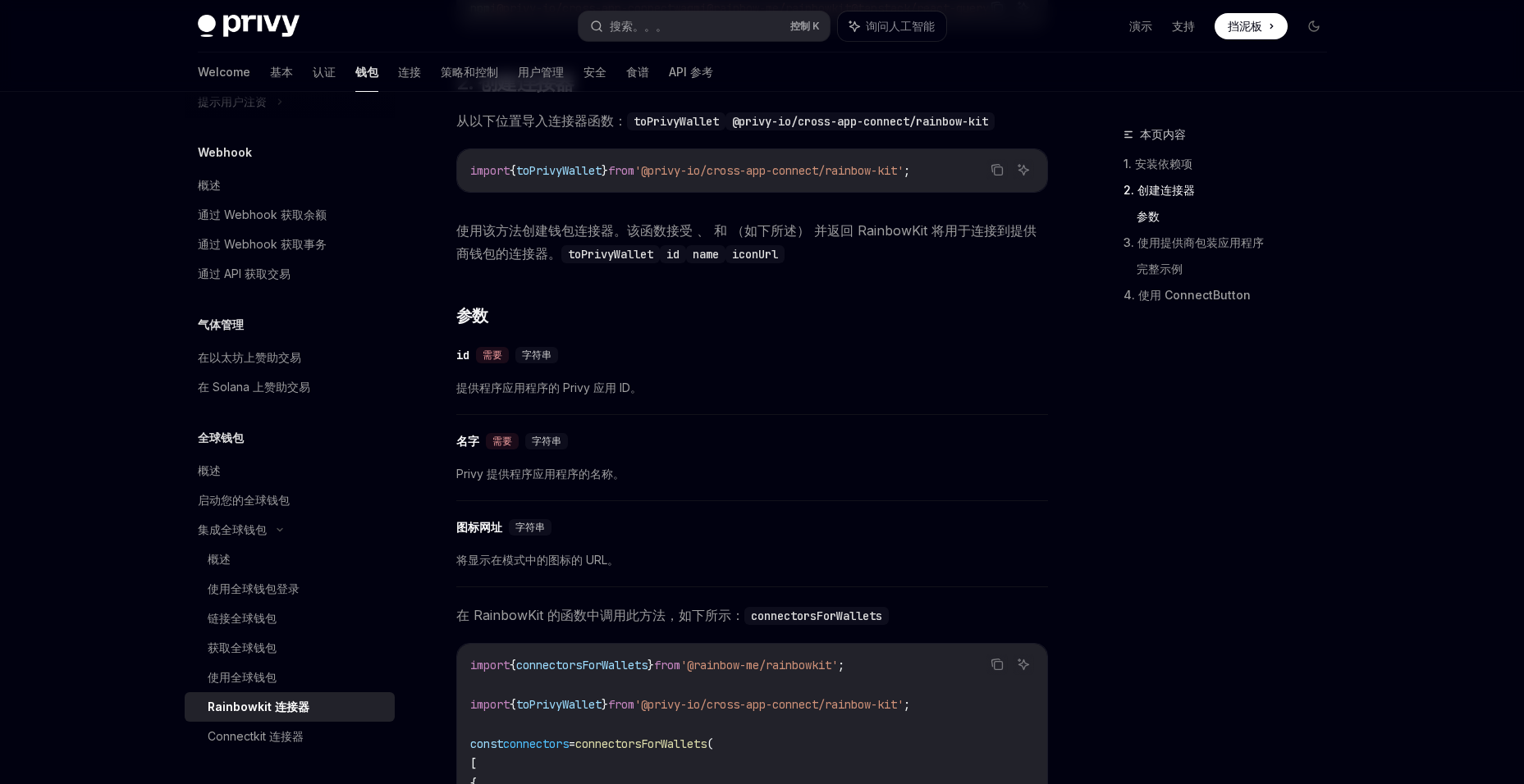
click at [301, 707] on div "Rainbowkit 连接器" at bounding box center [259, 707] width 102 height 20
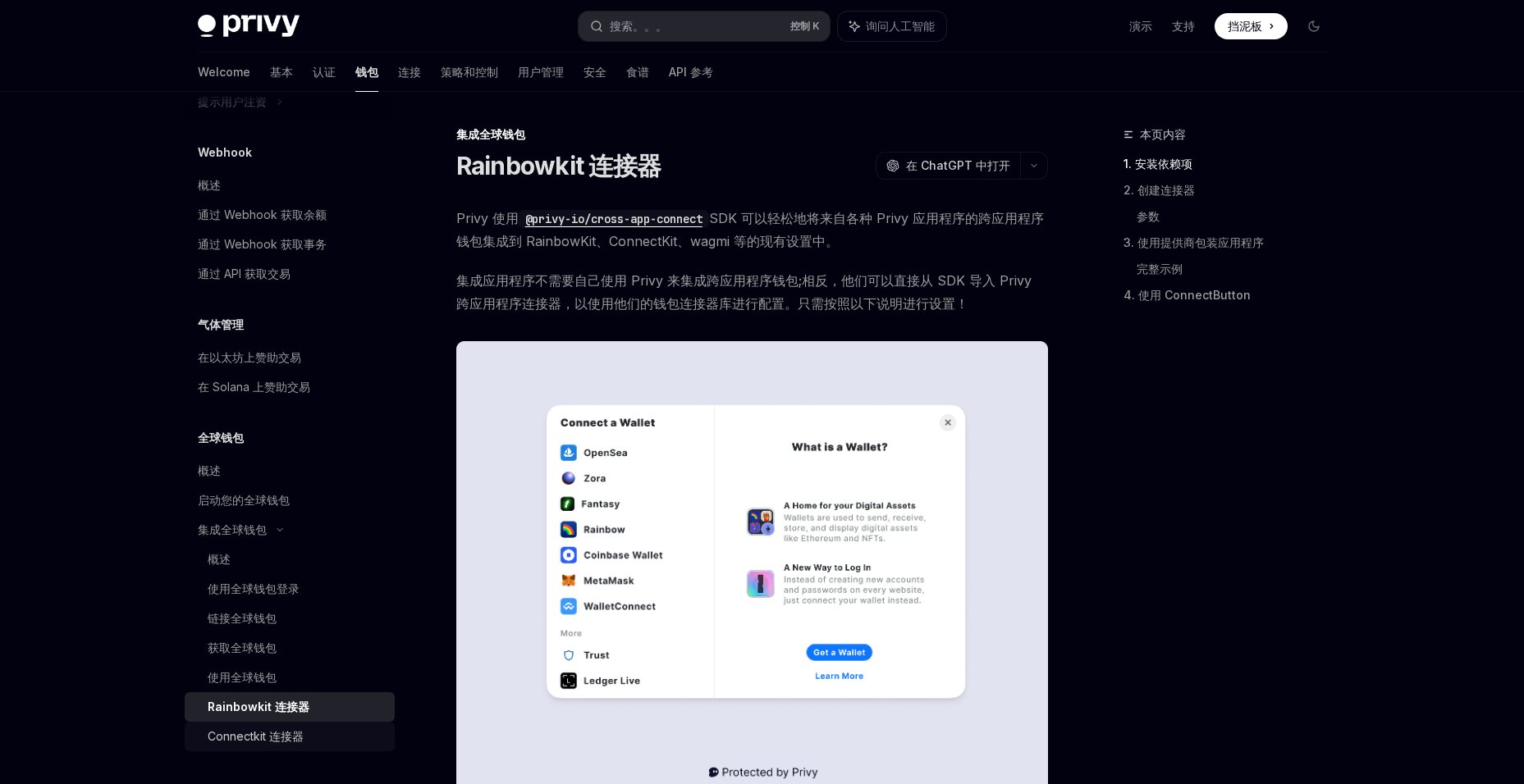
click at [292, 742] on div "Connectkit 连接器" at bounding box center [255, 737] width 96 height 20
type textarea "*"
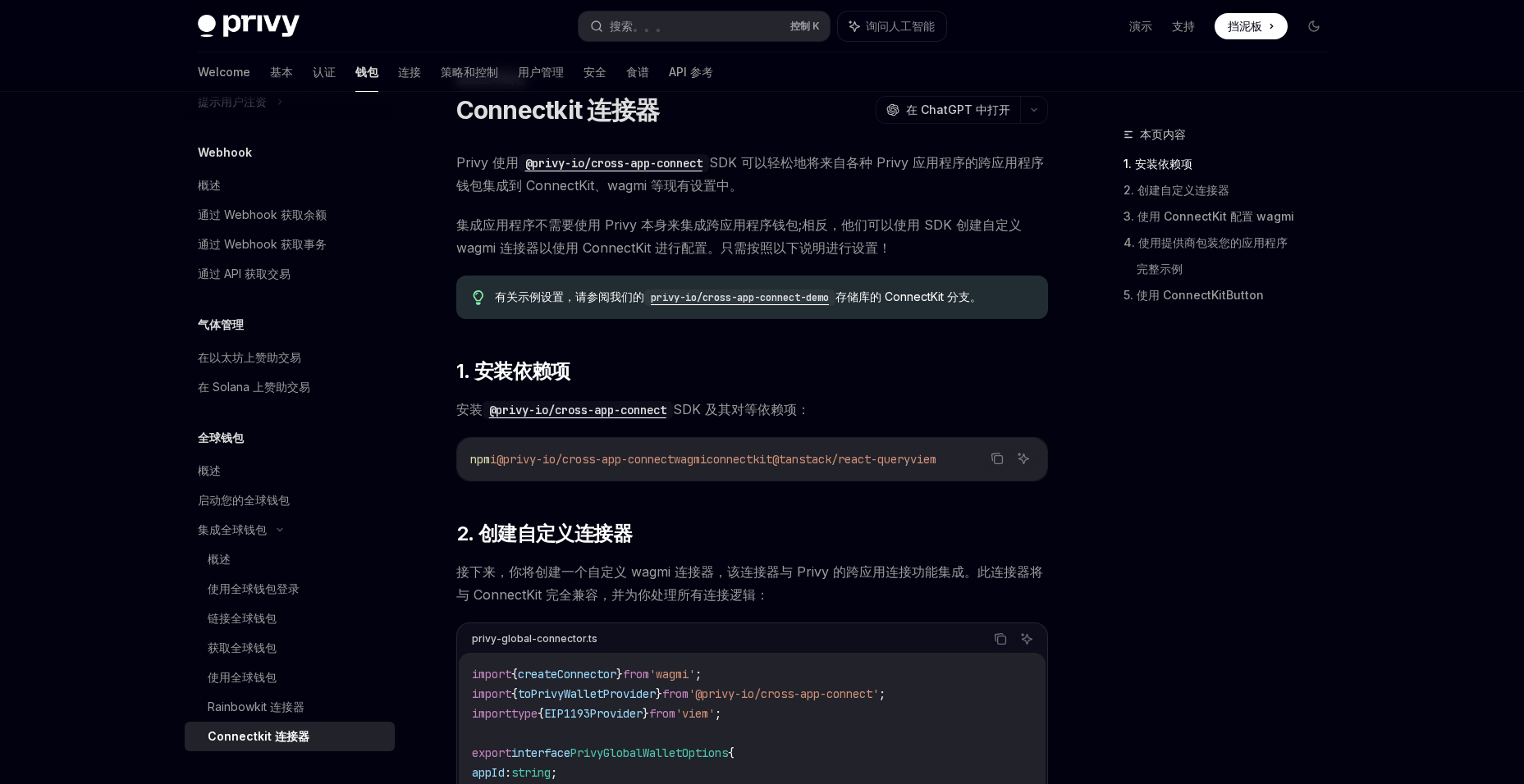
scroll to position [82, 0]
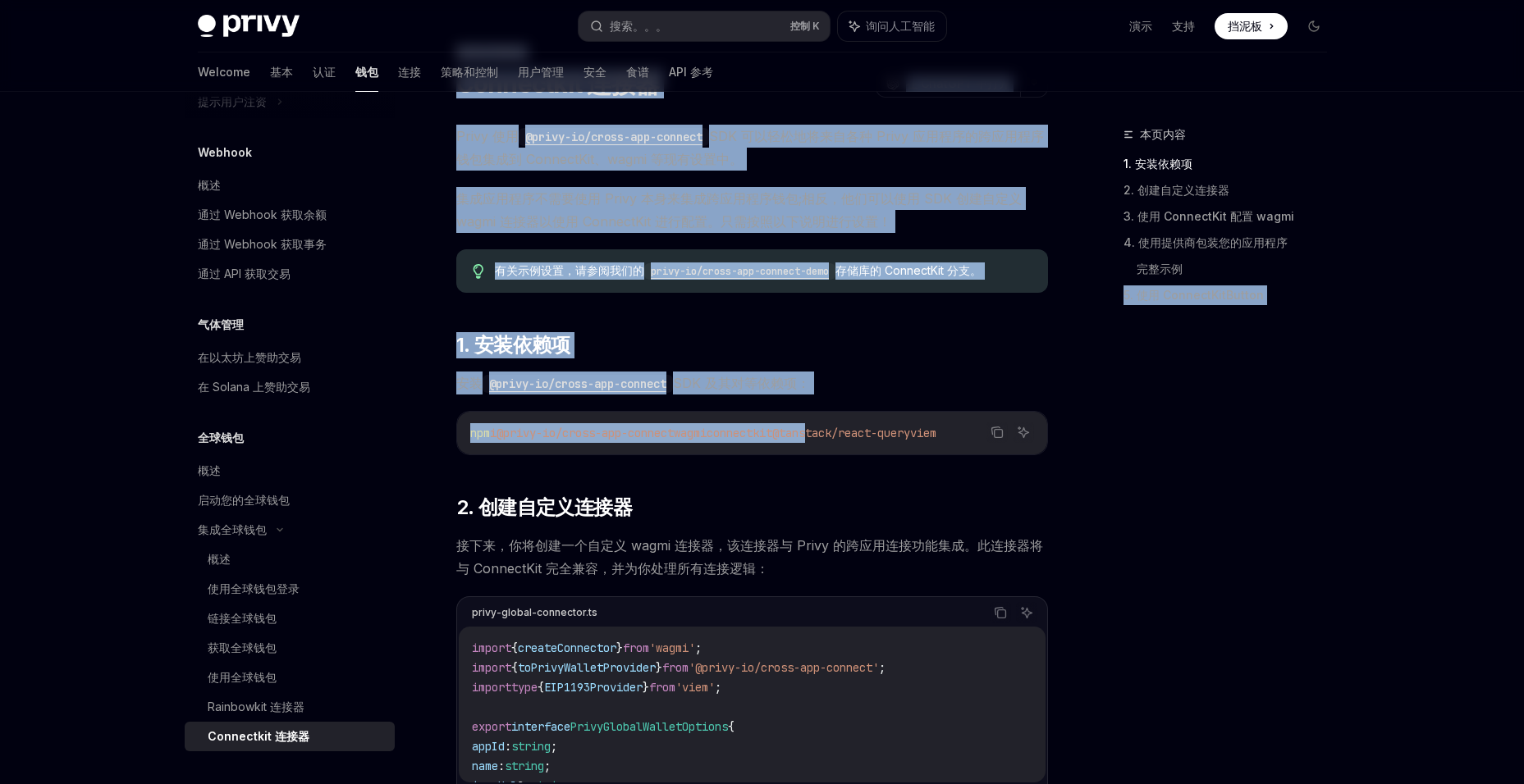
drag, startPoint x: 847, startPoint y: 439, endPoint x: 1084, endPoint y: 473, distance: 239.4
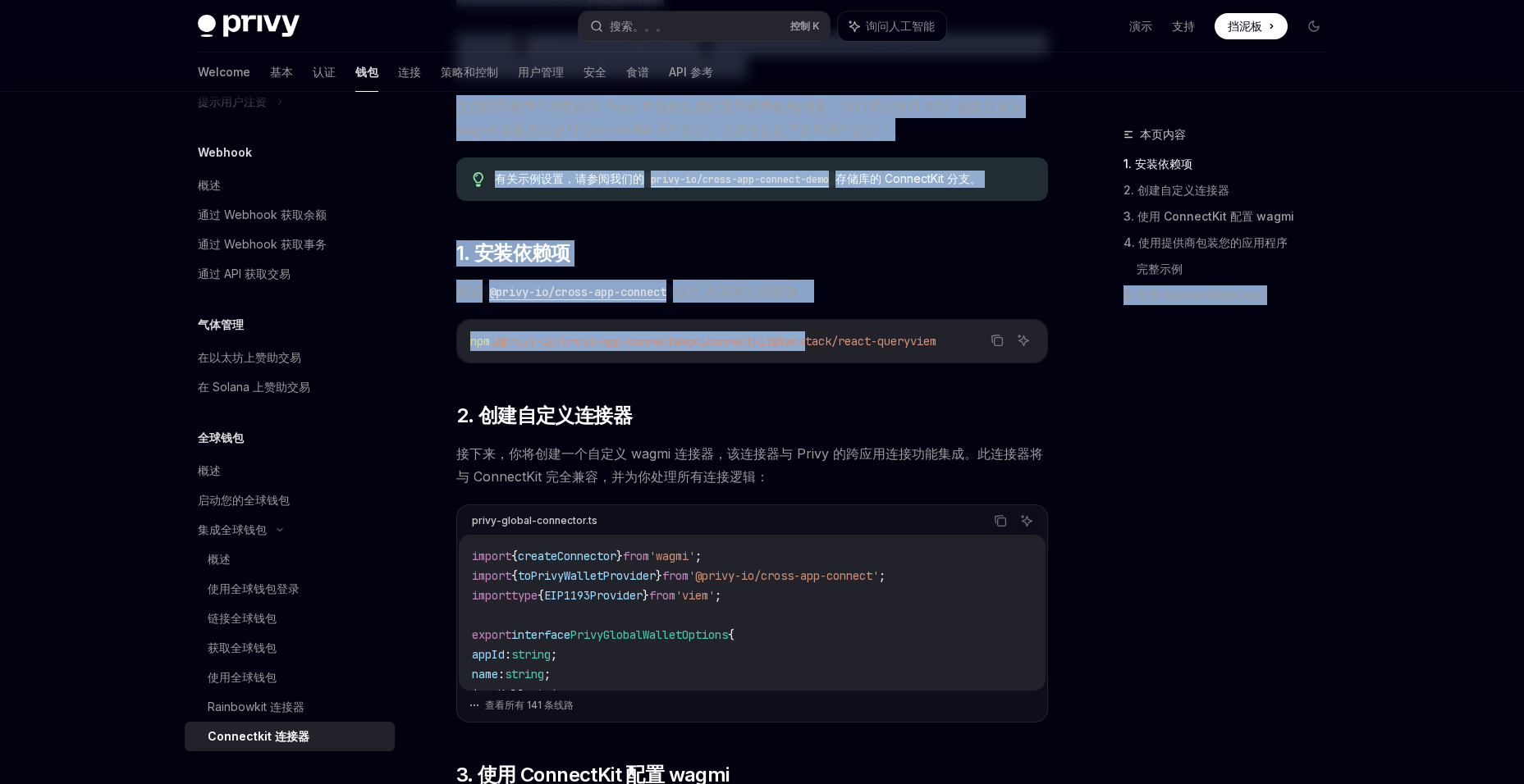
scroll to position [492, 0]
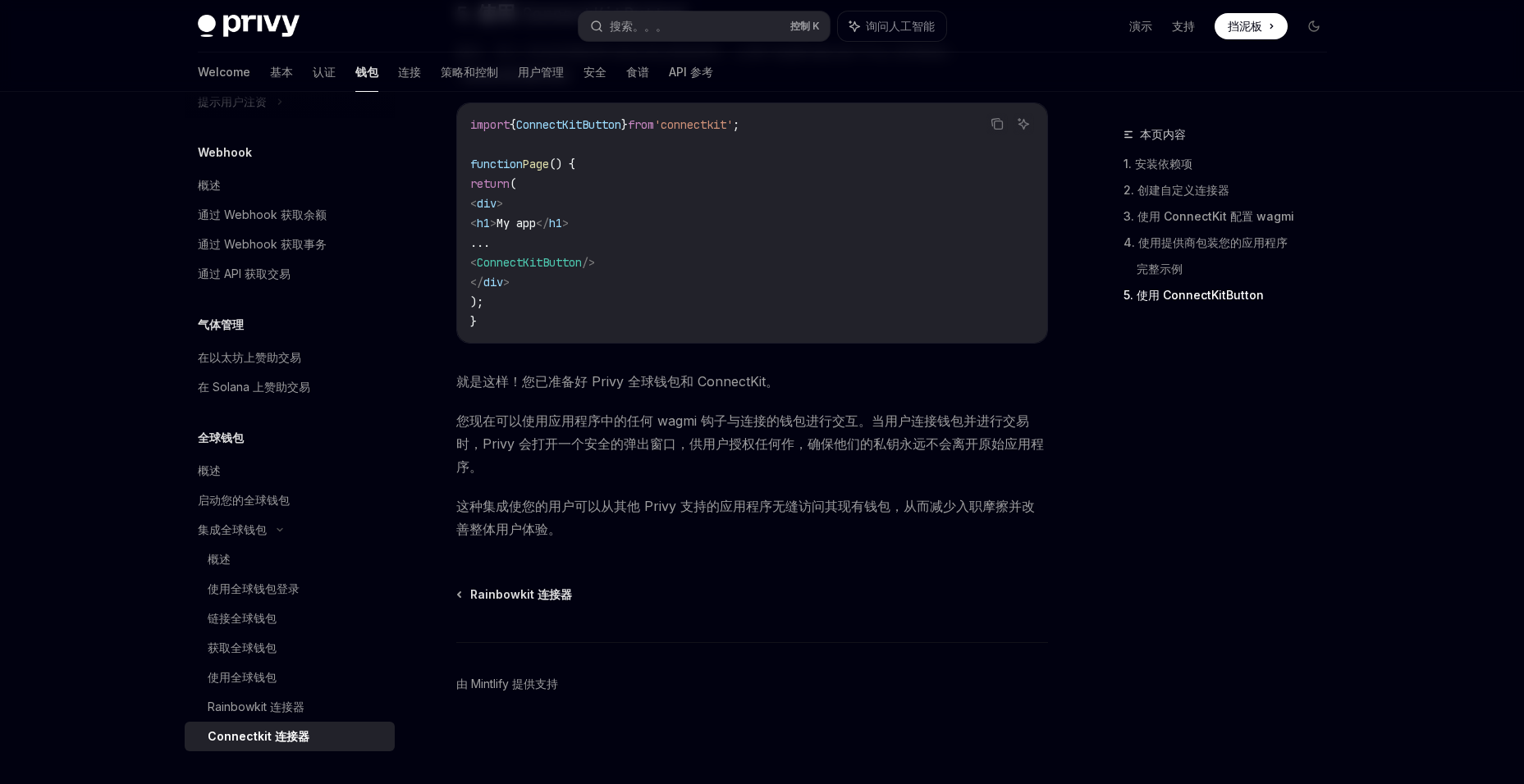
scroll to position [3365, 0]
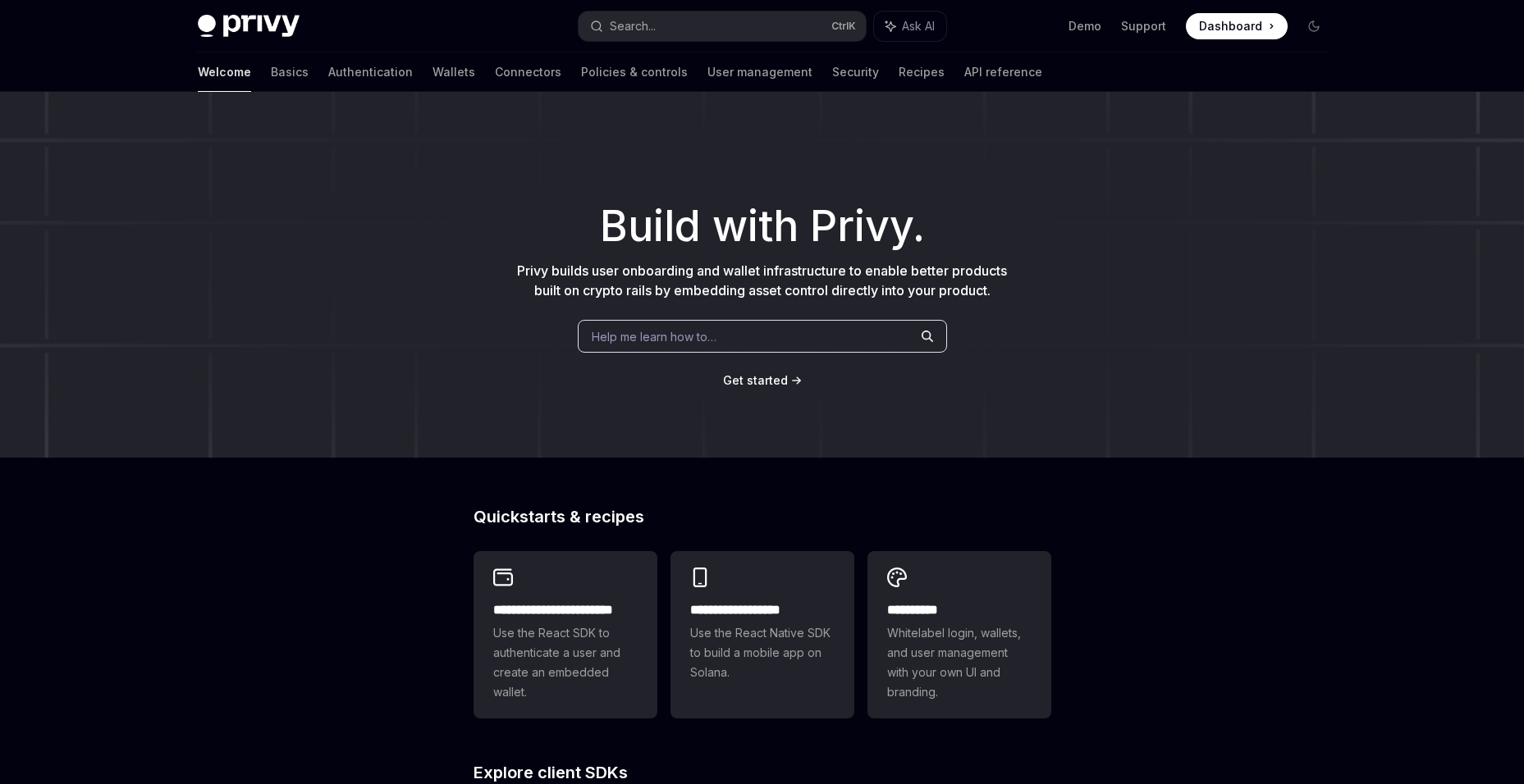
click at [1160, 387] on div "Get started" at bounding box center [762, 380] width 1472 height 16
click at [1101, 23] on link "Demo" at bounding box center [1085, 26] width 33 height 16
click at [1177, 338] on div "​ Build with Privy. Privy builds user onboarding and wallet infrastructure to e…" at bounding box center [762, 275] width 1524 height 366
click at [964, 80] on link "API reference" at bounding box center [1003, 72] width 78 height 39
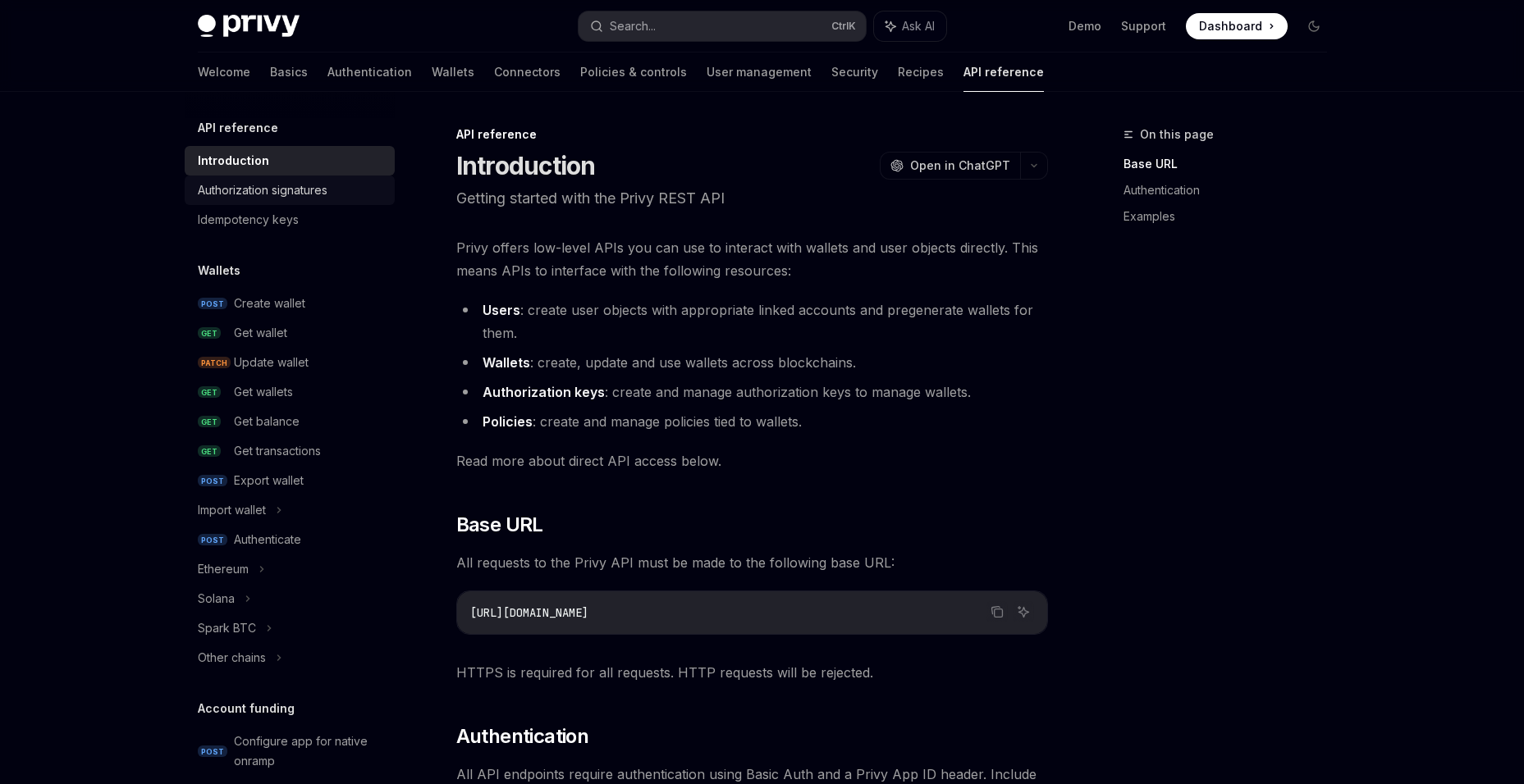
click at [353, 193] on div "Authorization signatures" at bounding box center [291, 191] width 187 height 20
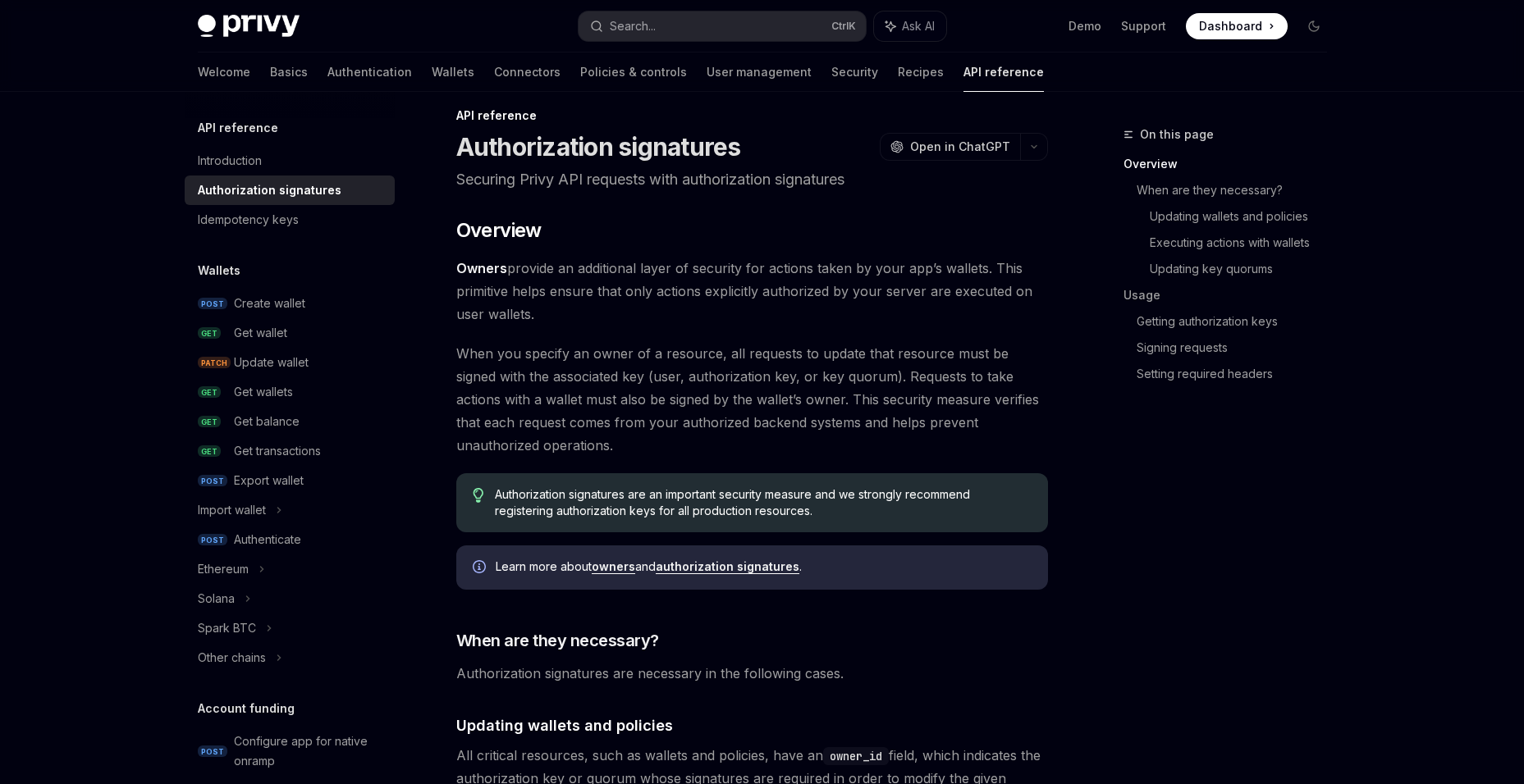
scroll to position [575, 0]
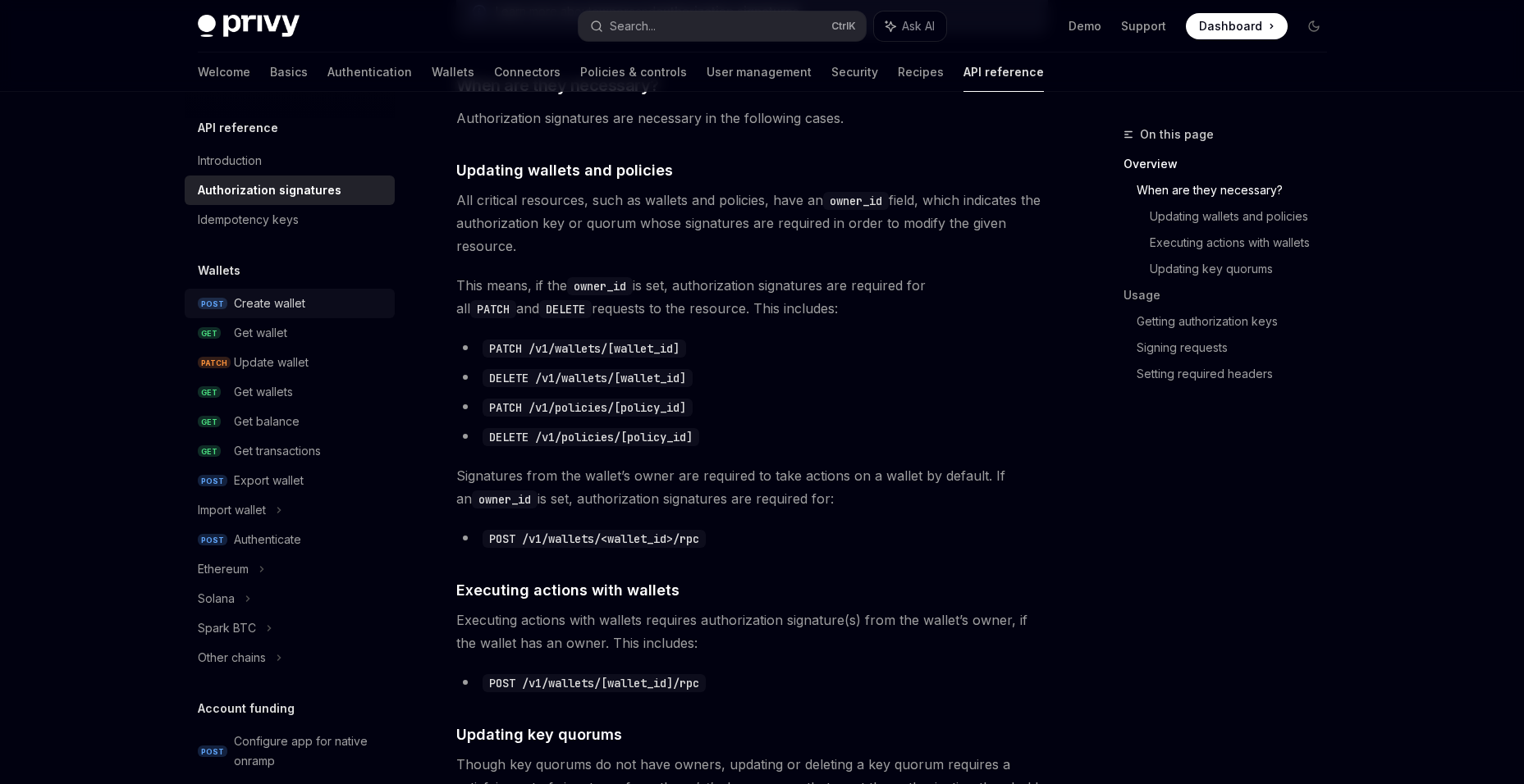
click at [254, 303] on div "Create wallet" at bounding box center [270, 303] width 72 height 20
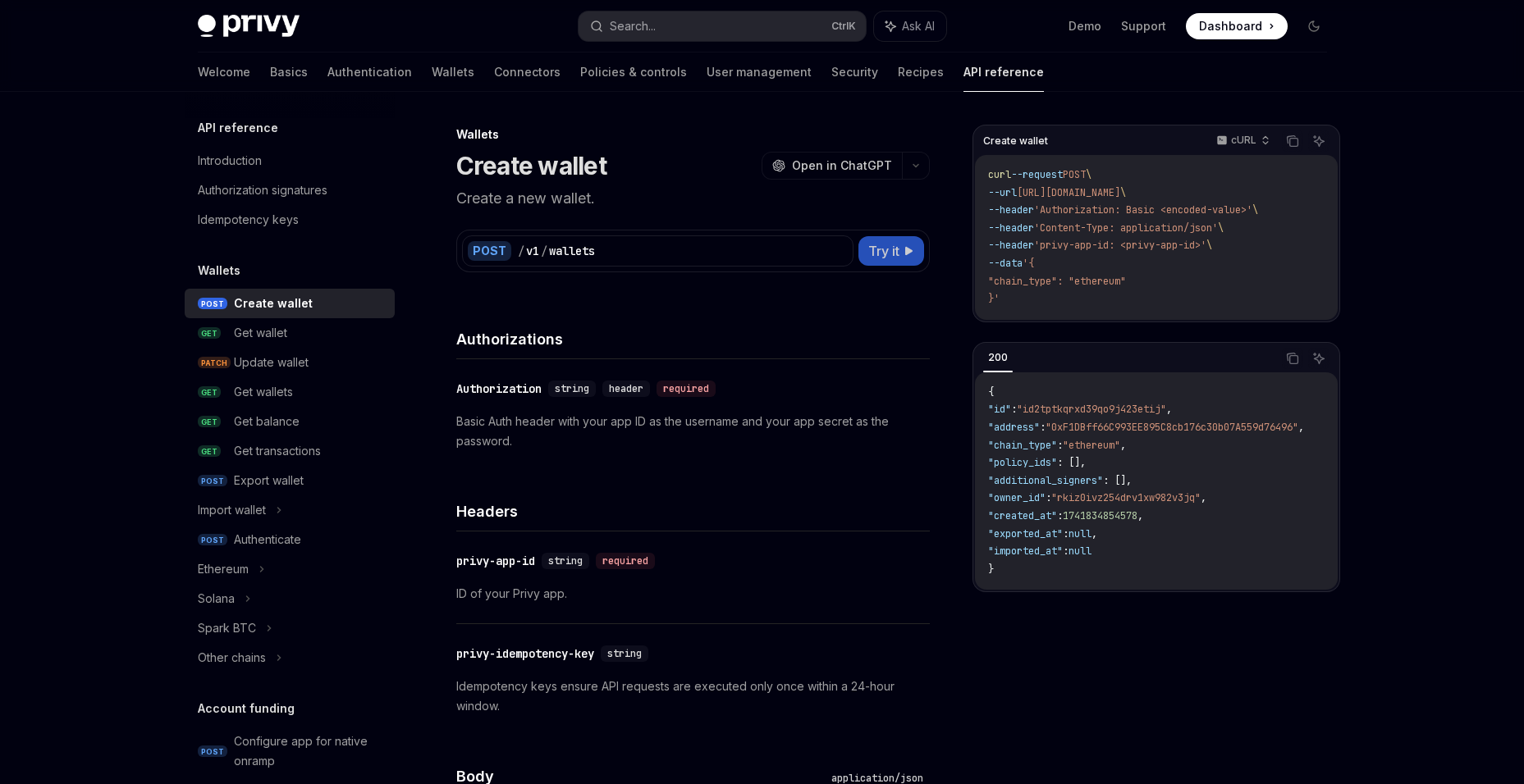
click at [897, 257] on span "Try it" at bounding box center [884, 251] width 31 height 20
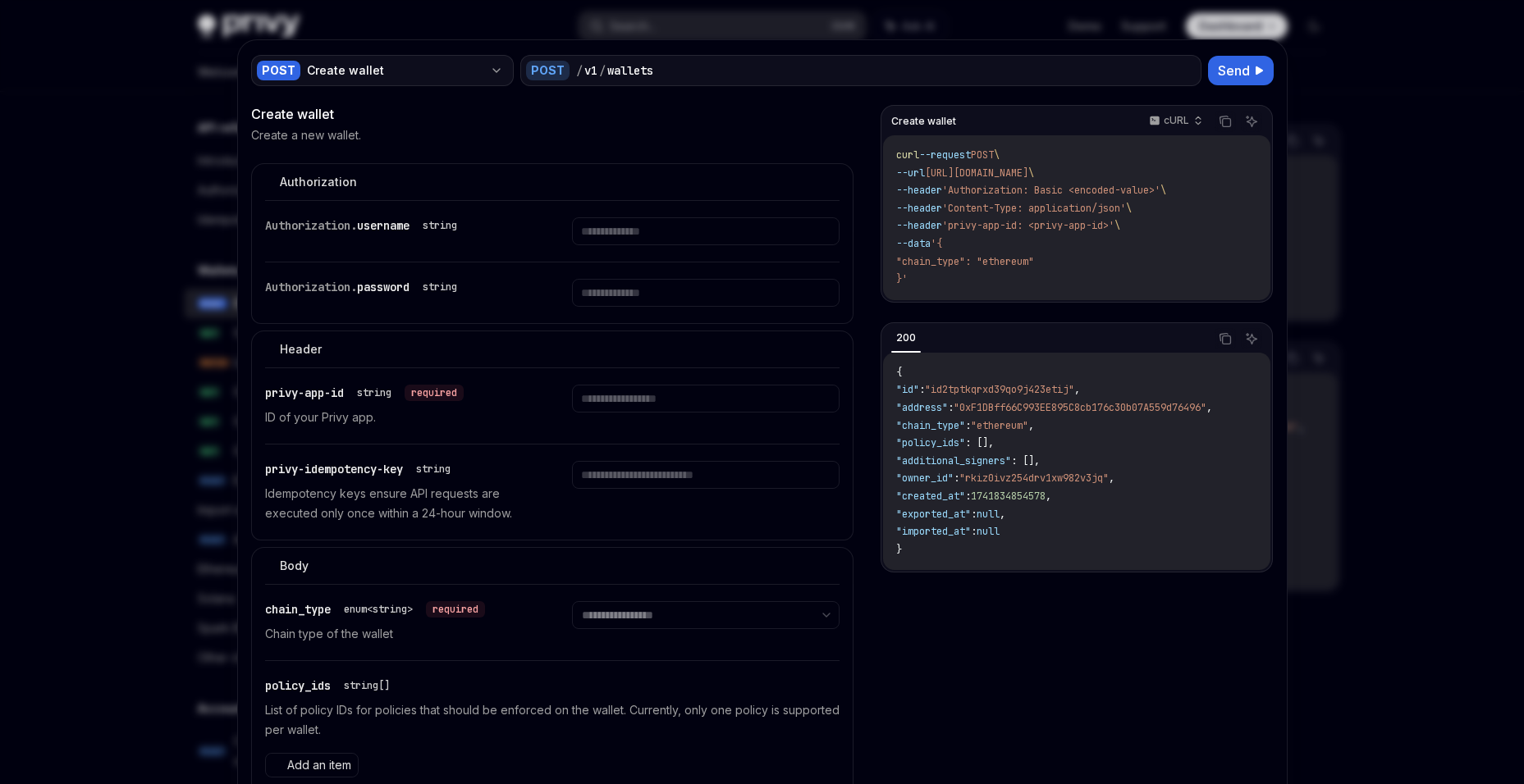
click at [433, 62] on div "POST Create wallet" at bounding box center [382, 70] width 262 height 31
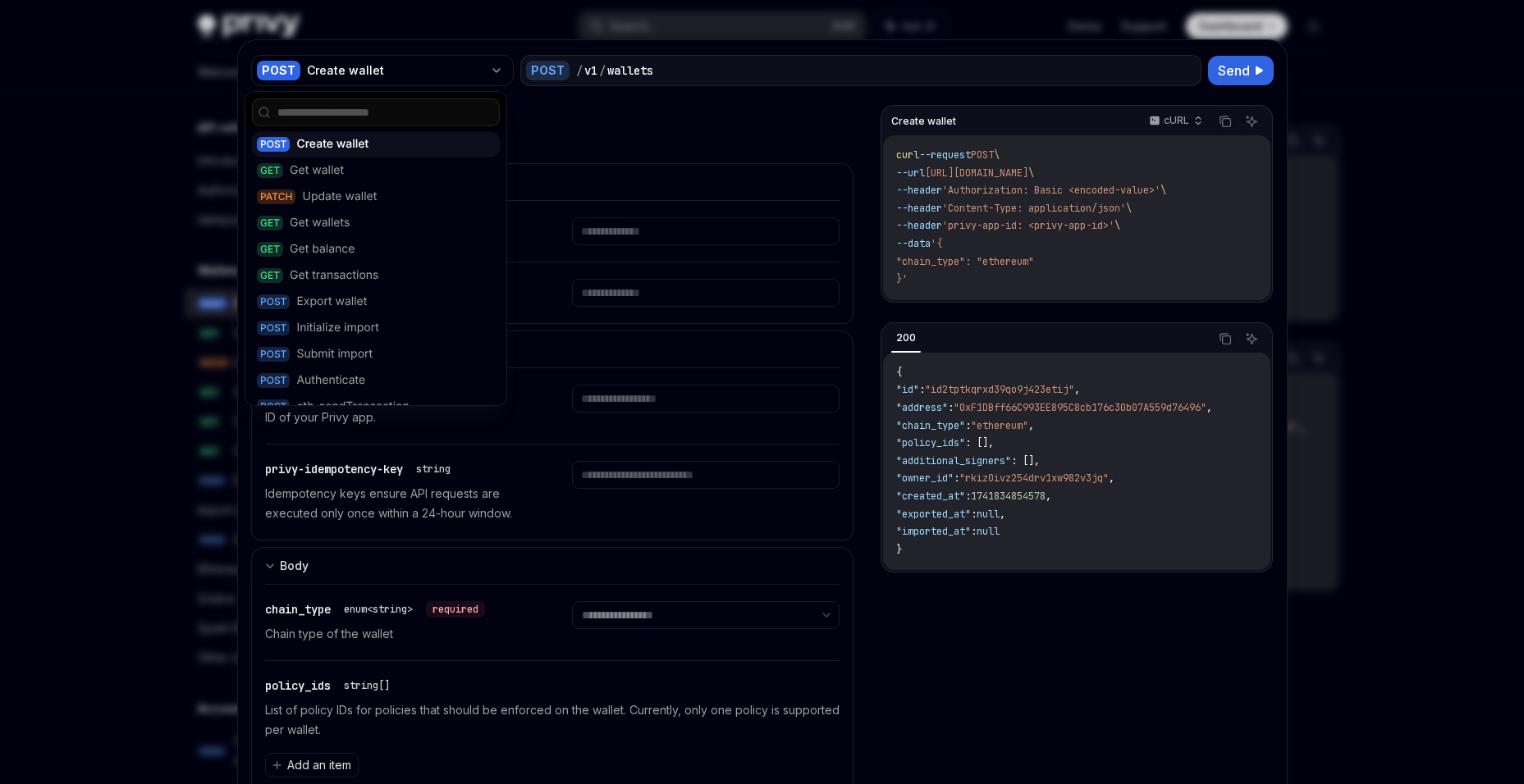
click at [432, 144] on div "POST Create wallet" at bounding box center [375, 144] width 248 height 26
click at [1117, 637] on div "Create wallet cURL Copy Ask AI curl --request POST \ --url https://api.privy.io…" at bounding box center [1076, 447] width 391 height 685
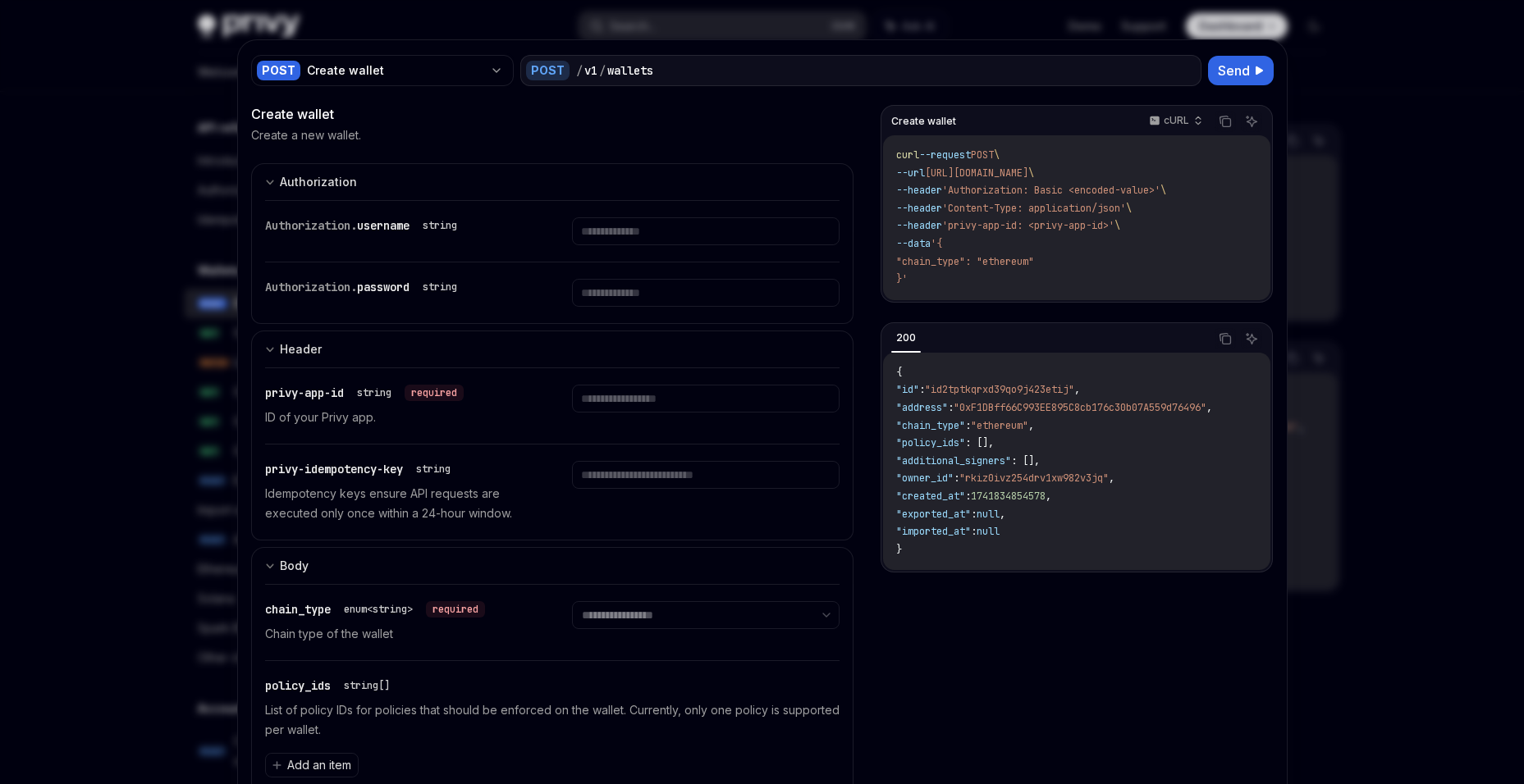
click at [29, 292] on div at bounding box center [762, 392] width 1524 height 784
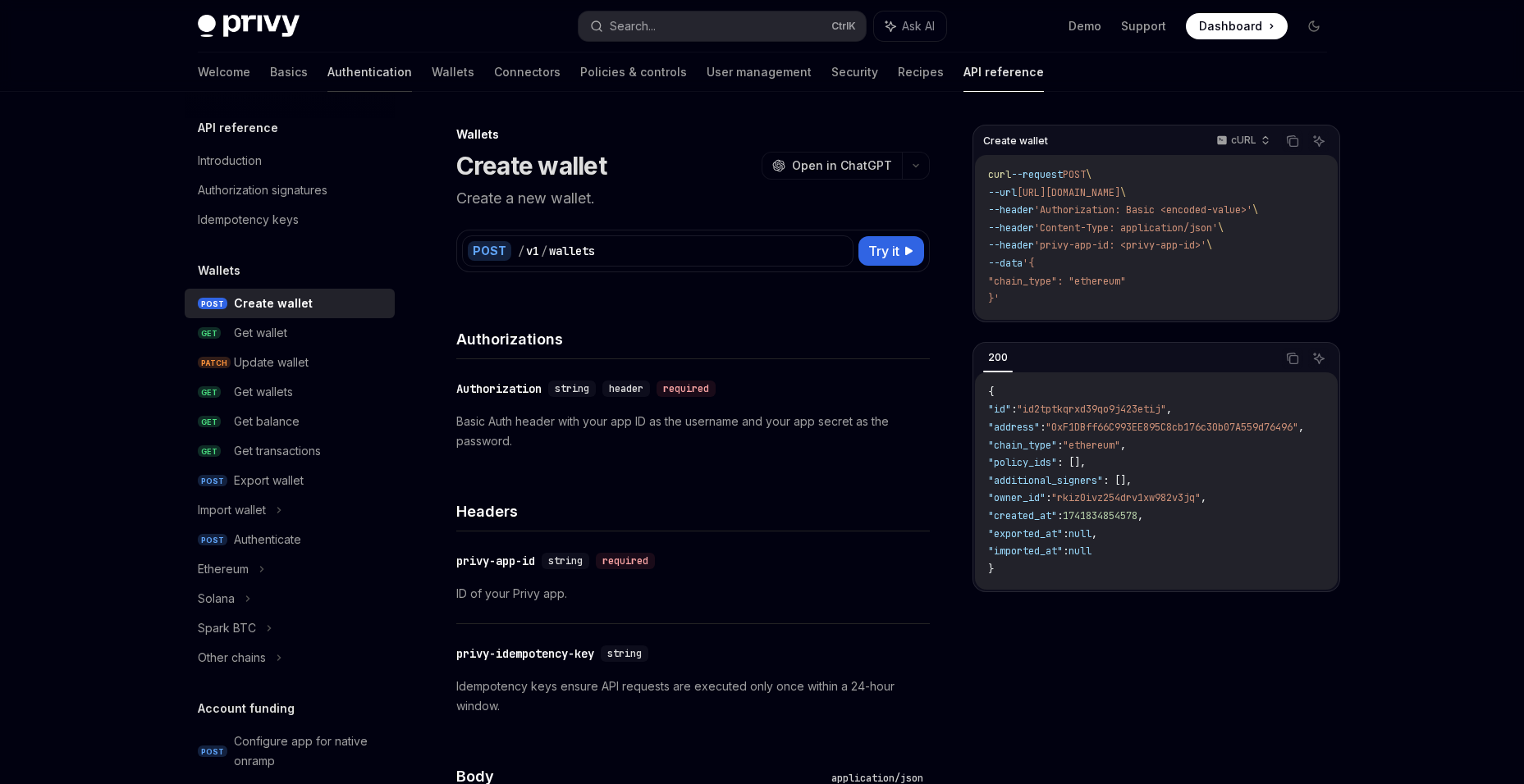
click at [328, 77] on link "Authentication" at bounding box center [370, 72] width 84 height 39
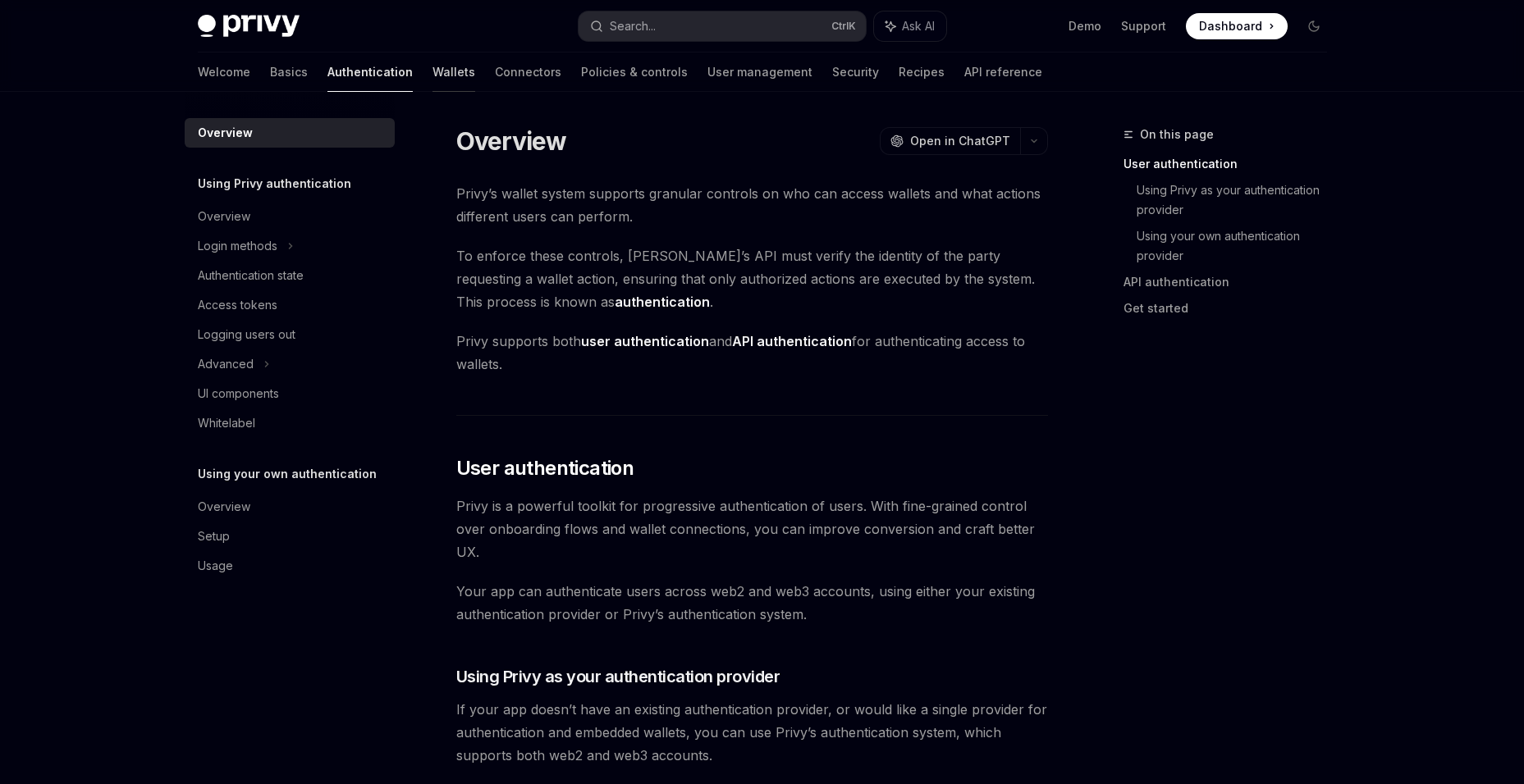
click at [432, 74] on link "Wallets" at bounding box center [454, 72] width 43 height 39
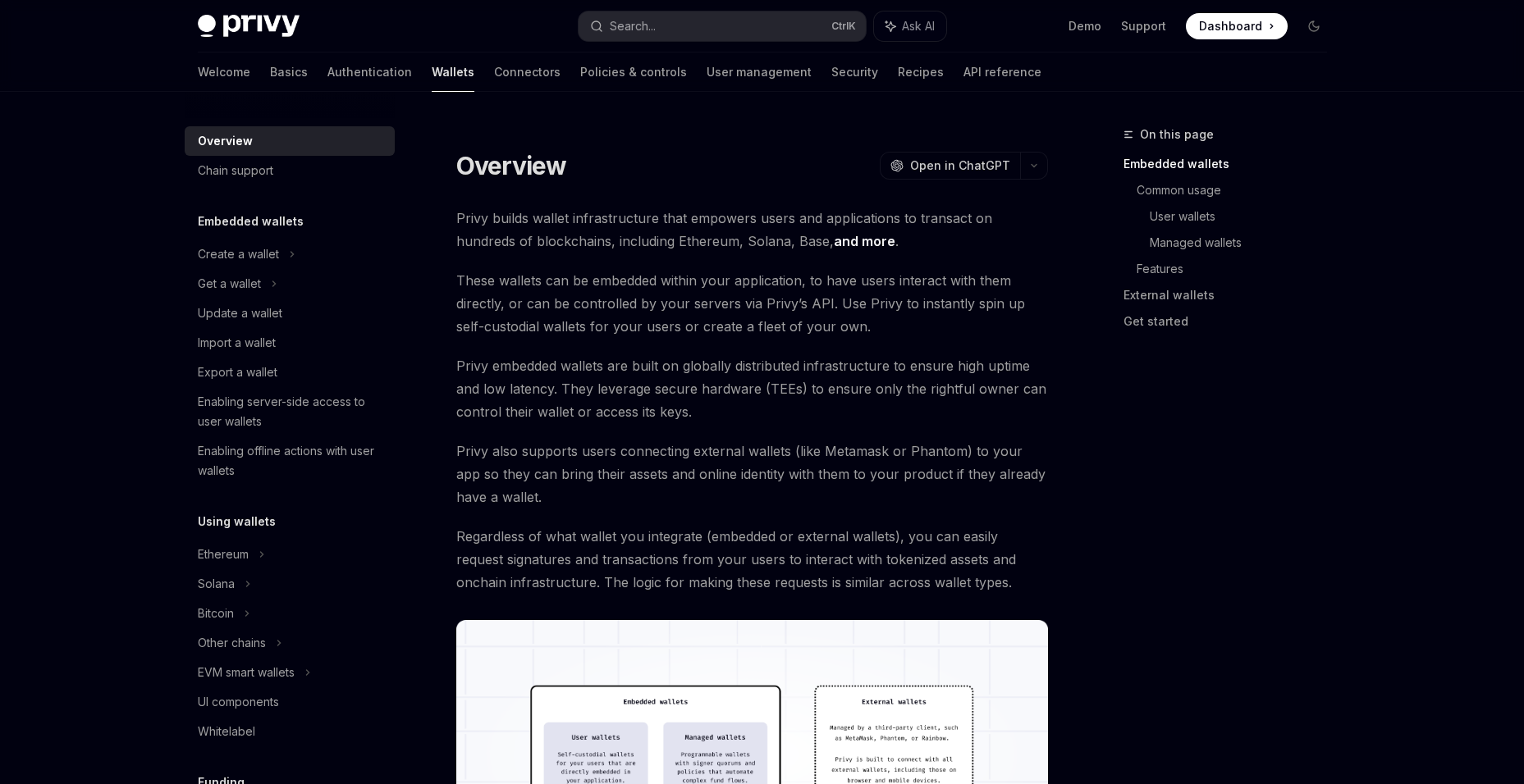
click at [308, 221] on div "Embedded wallets" at bounding box center [289, 222] width 210 height 20
click at [274, 246] on div "Create a wallet" at bounding box center [238, 254] width 81 height 20
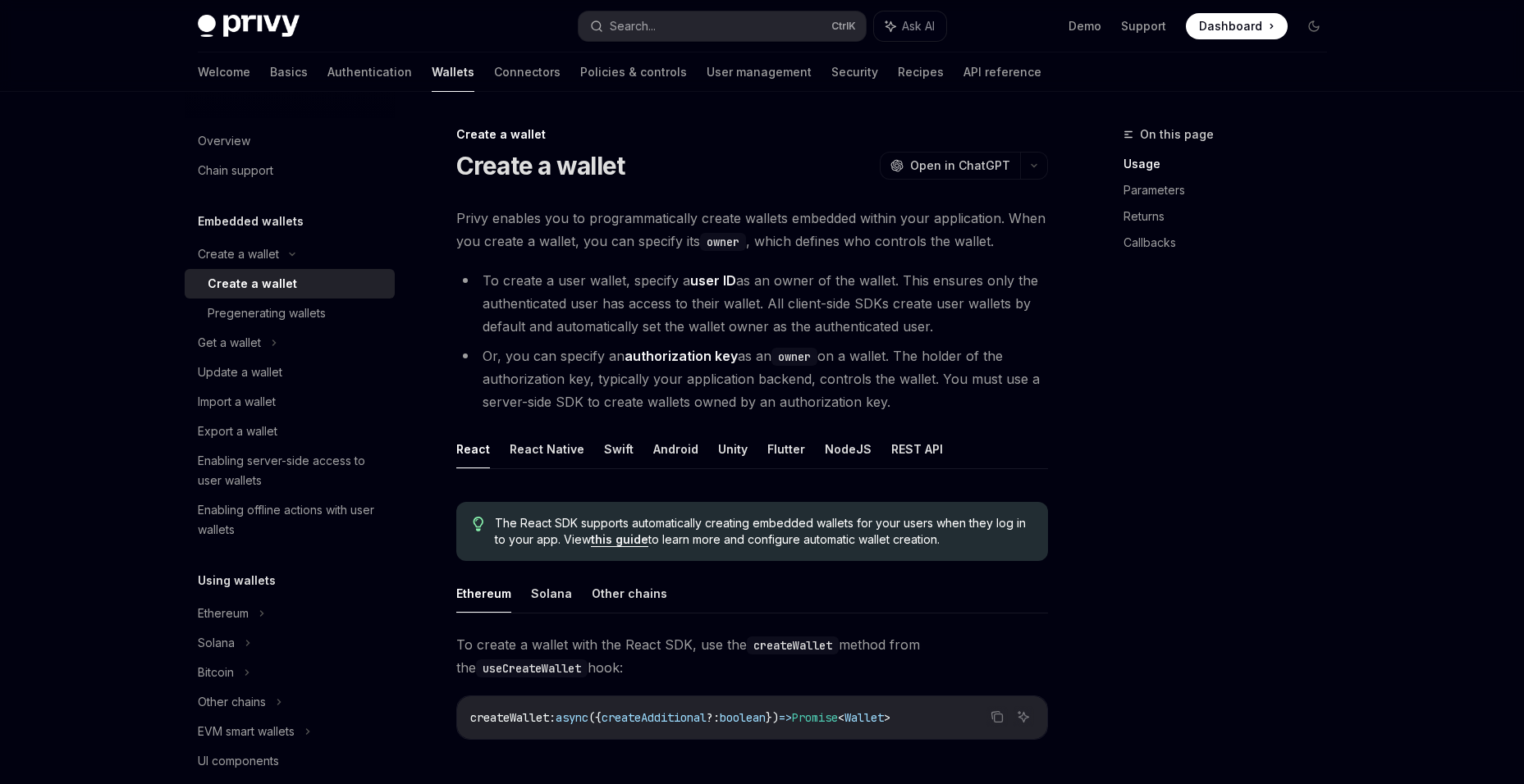
click at [281, 281] on div "Create a wallet" at bounding box center [253, 284] width 90 height 20
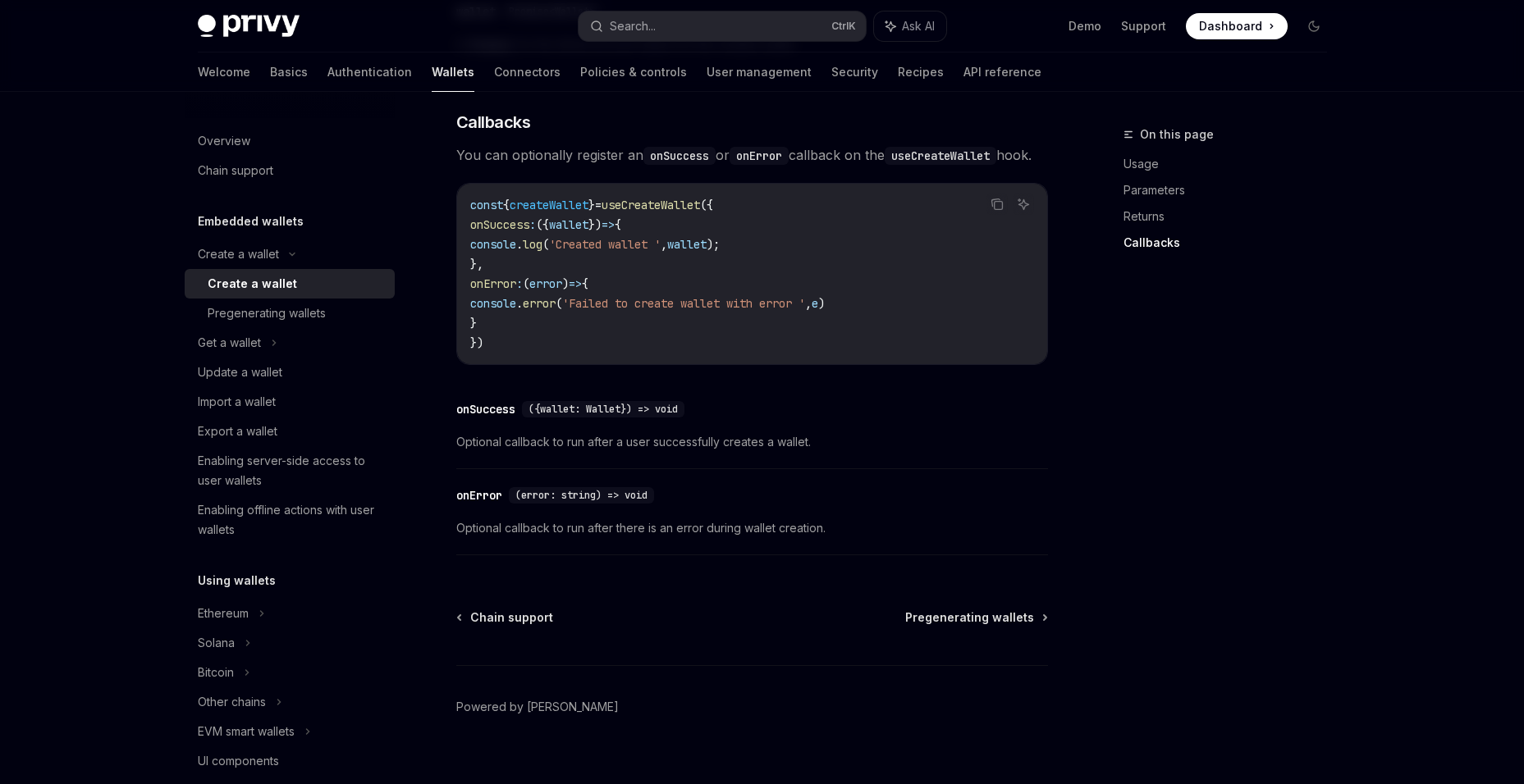
scroll to position [1178, 0]
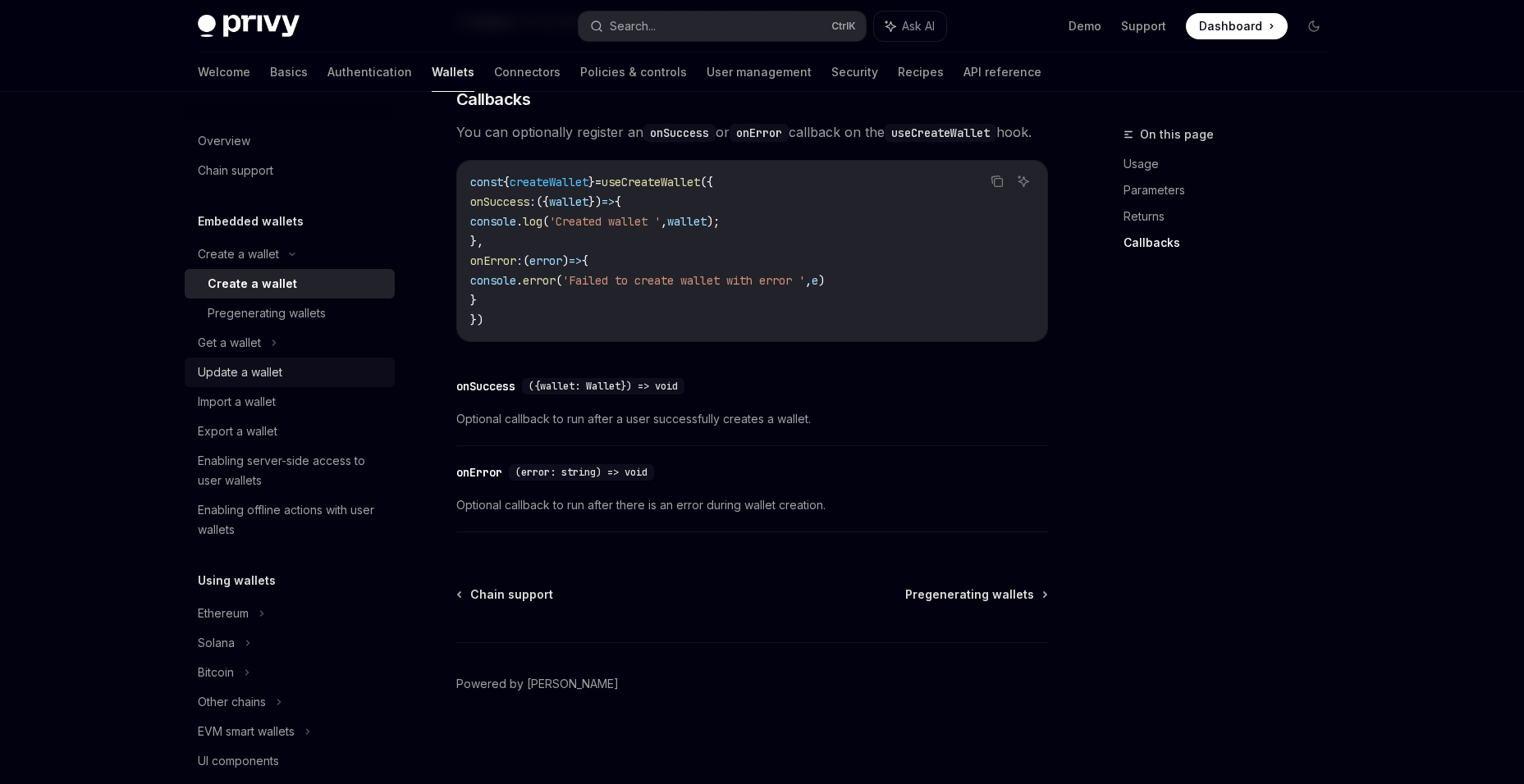
click at [287, 370] on div "Update a wallet" at bounding box center [291, 372] width 187 height 20
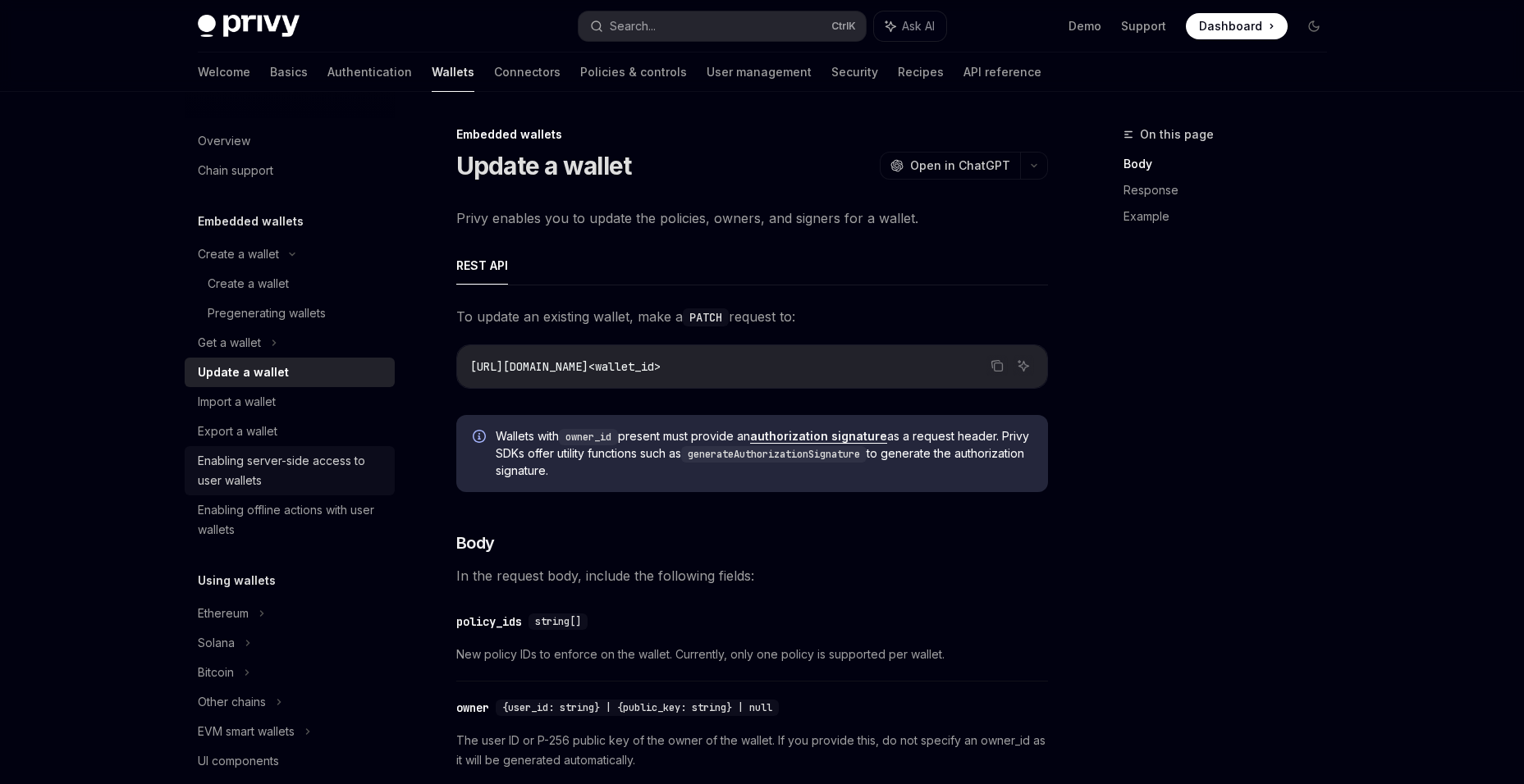
click at [316, 466] on div "Enabling server-side access to user wallets" at bounding box center [291, 471] width 187 height 39
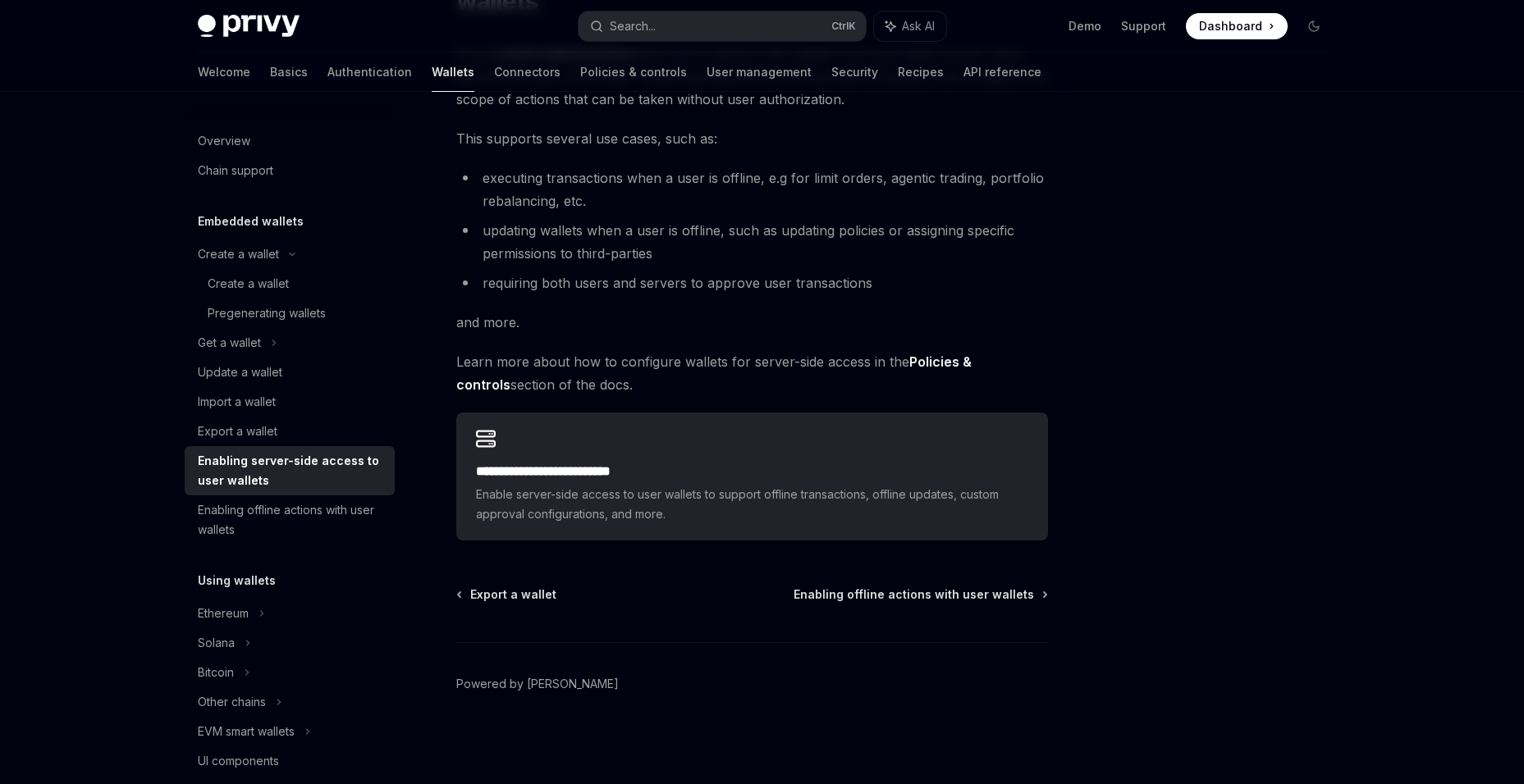
scroll to position [113, 0]
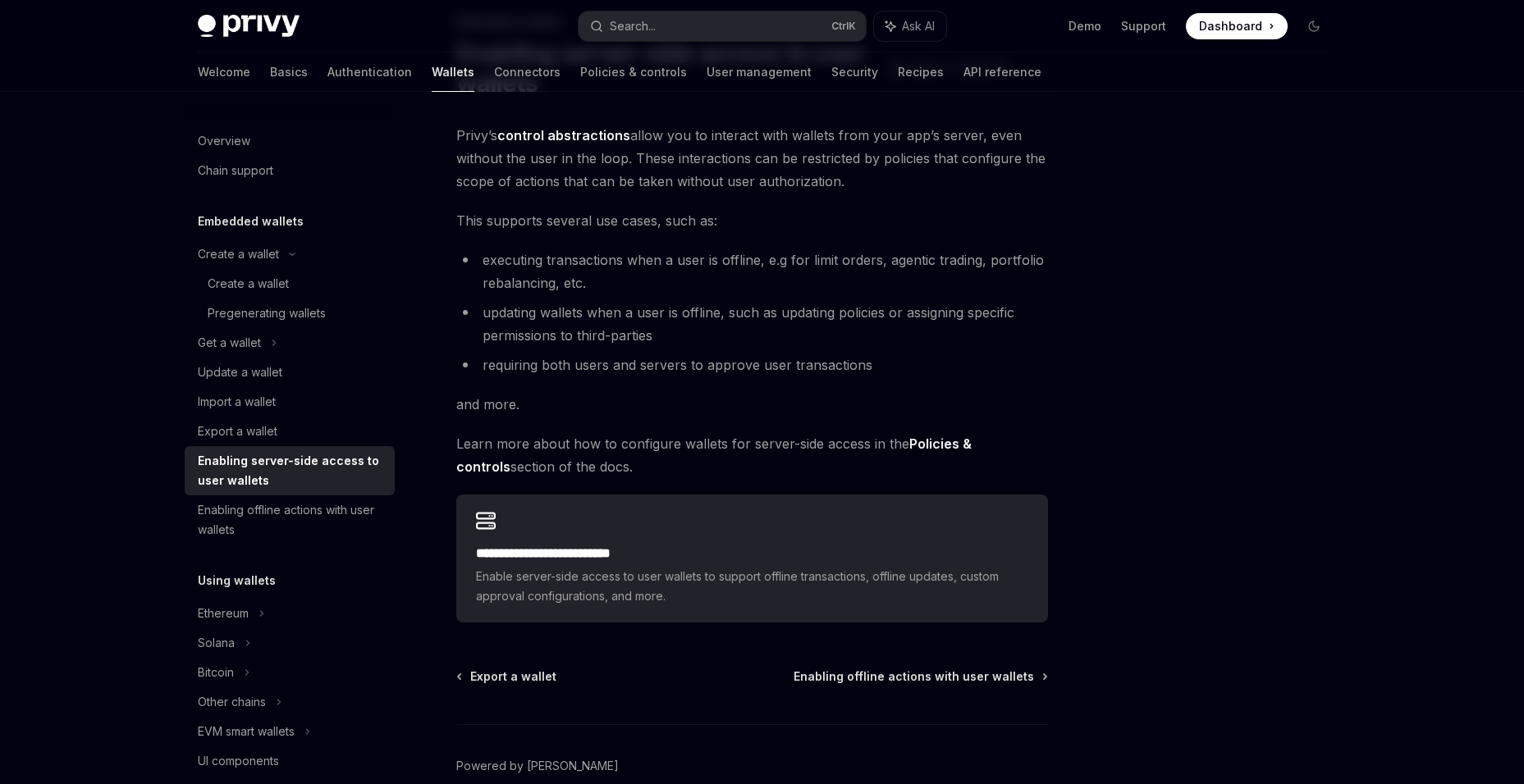
click at [750, 519] on div "**********" at bounding box center [752, 558] width 592 height 128
type textarea "*"
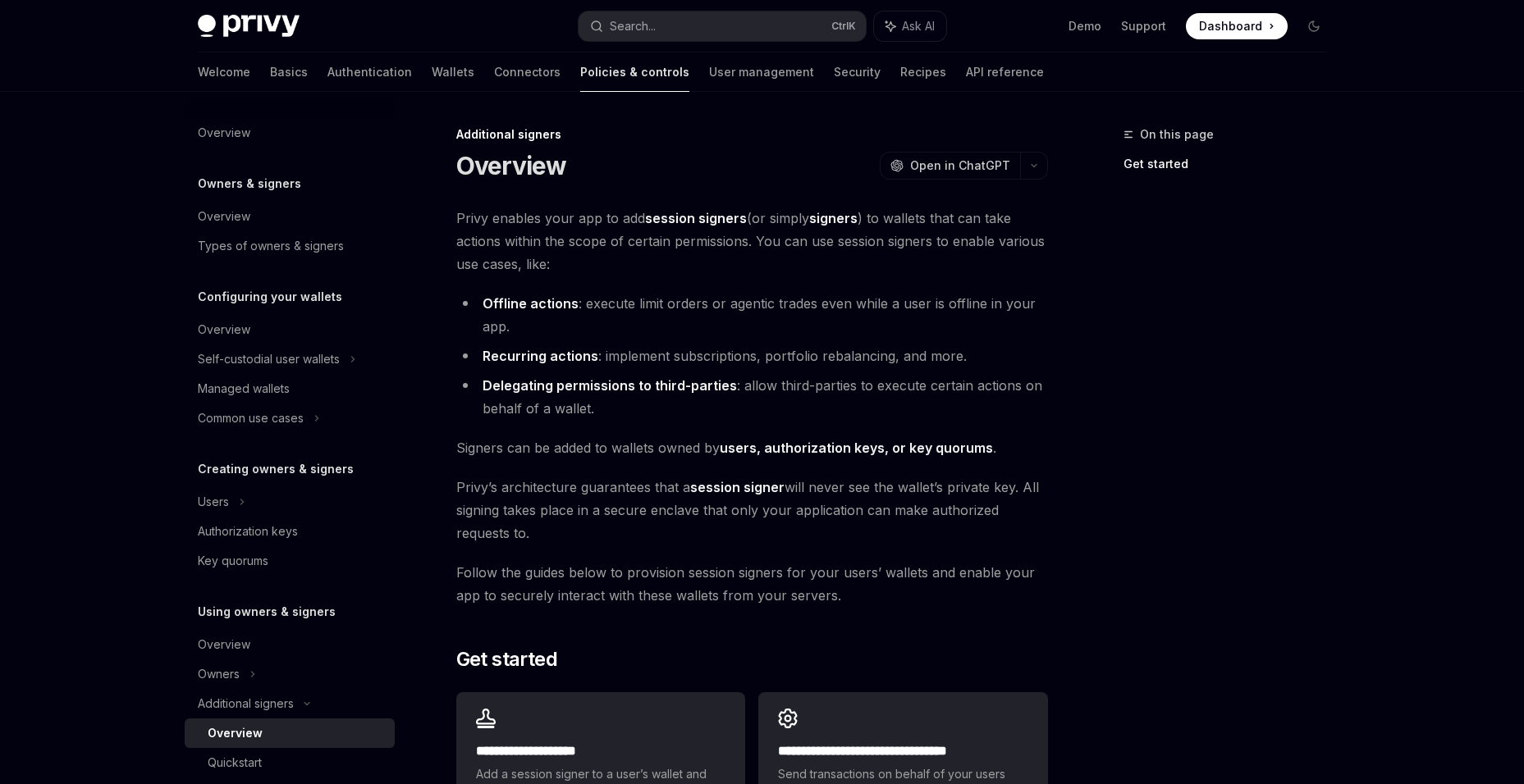
click at [483, 73] on div "Welcome Basics Authentication Wallets Connectors Policies & controls User manag…" at bounding box center [621, 72] width 846 height 39
